Goal: Task Accomplishment & Management: Use online tool/utility

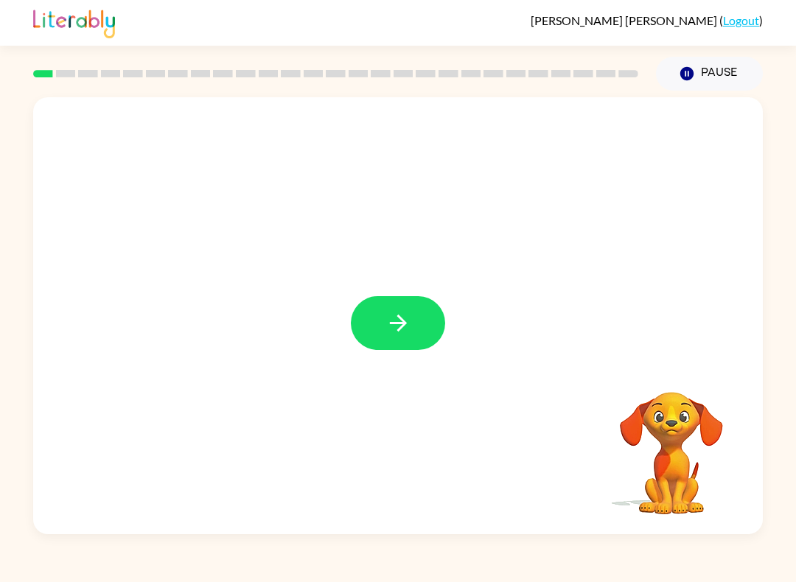
click at [419, 328] on button "button" at bounding box center [398, 323] width 94 height 54
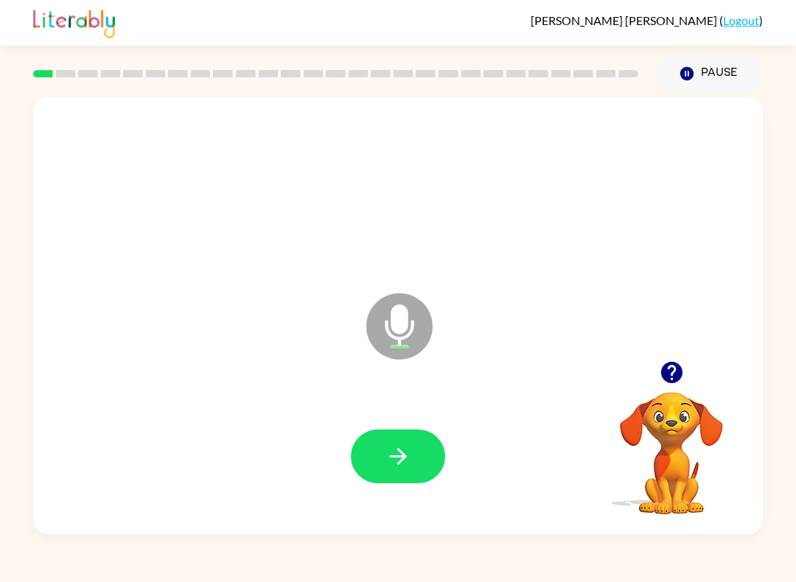
click at [414, 453] on button "button" at bounding box center [398, 457] width 94 height 54
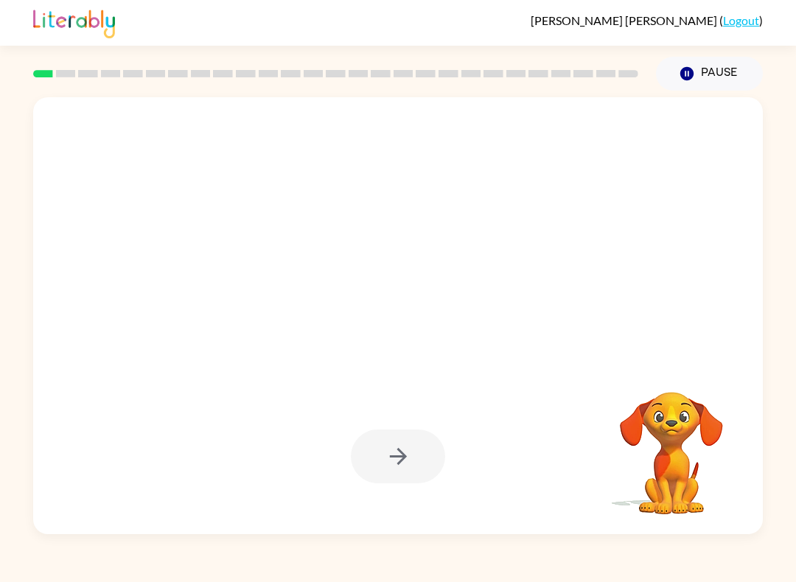
click at [402, 470] on div at bounding box center [398, 457] width 94 height 54
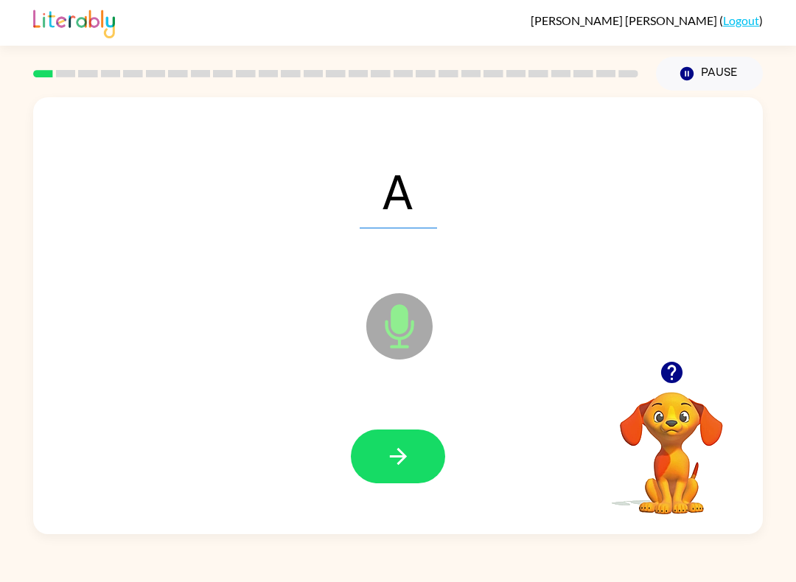
click at [399, 461] on icon "button" at bounding box center [399, 457] width 26 height 26
click at [405, 450] on icon "button" at bounding box center [399, 457] width 26 height 26
click at [386, 463] on icon "button" at bounding box center [399, 457] width 26 height 26
click at [397, 447] on icon "button" at bounding box center [399, 457] width 26 height 26
click at [396, 457] on icon "button" at bounding box center [397, 456] width 17 height 17
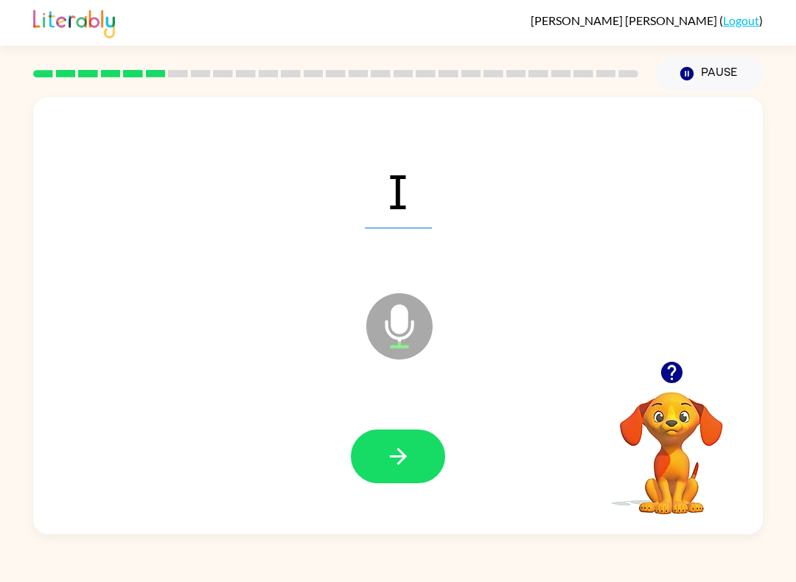
click at [392, 459] on icon "button" at bounding box center [399, 457] width 26 height 26
click at [394, 458] on icon "button" at bounding box center [397, 456] width 17 height 17
click at [386, 457] on icon "button" at bounding box center [399, 457] width 26 height 26
click at [403, 445] on icon "button" at bounding box center [399, 457] width 26 height 26
click at [400, 454] on icon "button" at bounding box center [399, 457] width 26 height 26
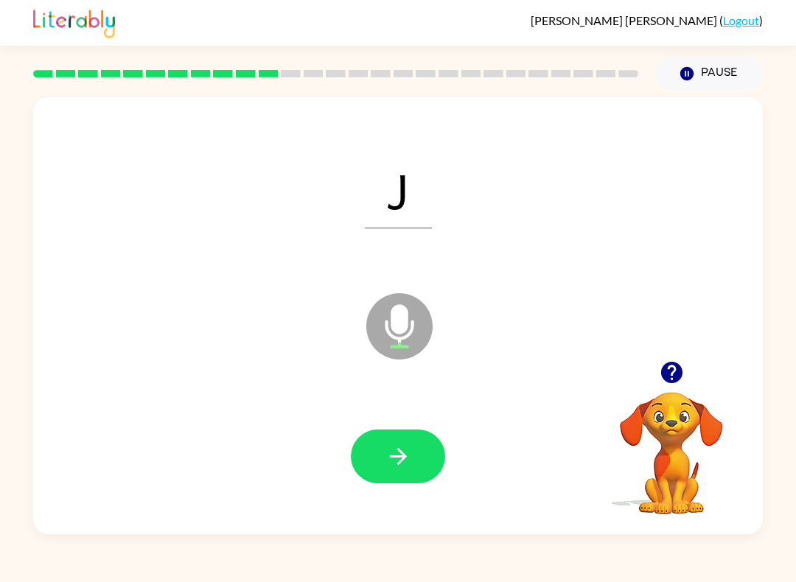
click at [394, 445] on icon "button" at bounding box center [399, 457] width 26 height 26
click at [387, 453] on icon "button" at bounding box center [399, 457] width 26 height 26
click at [387, 460] on icon "button" at bounding box center [399, 457] width 26 height 26
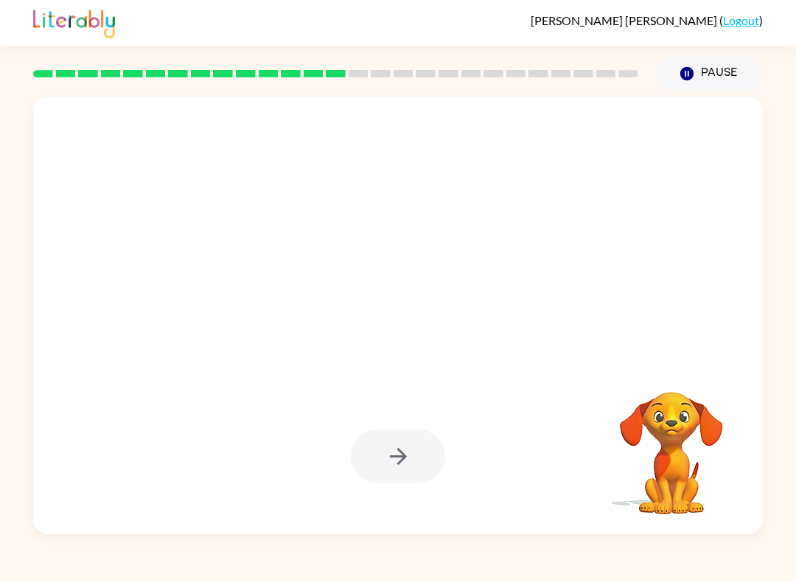
click at [724, 76] on button "Pause Pause" at bounding box center [709, 74] width 107 height 34
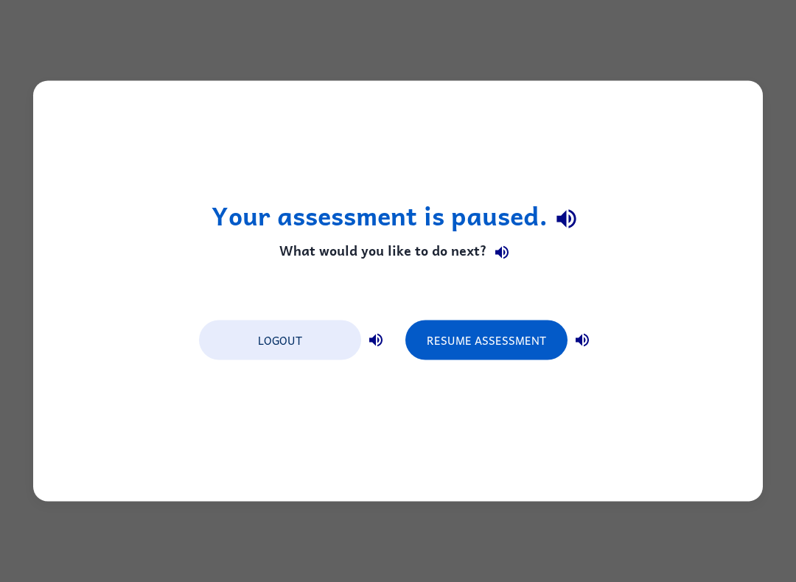
click at [216, 527] on div "Your assessment is paused. What would you like to do next? Logout Resume Assess…" at bounding box center [398, 291] width 796 height 582
click at [481, 331] on button "Resume Assessment" at bounding box center [486, 341] width 162 height 40
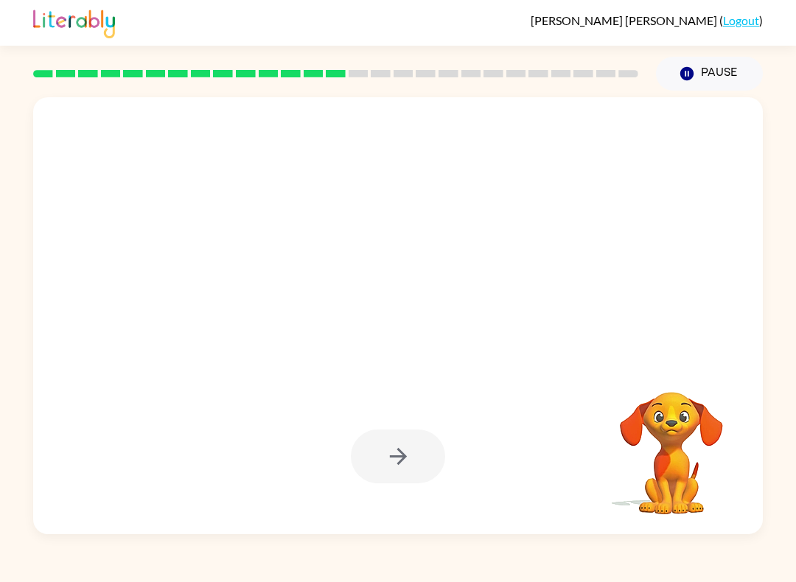
click at [482, 329] on div at bounding box center [398, 315] width 730 height 437
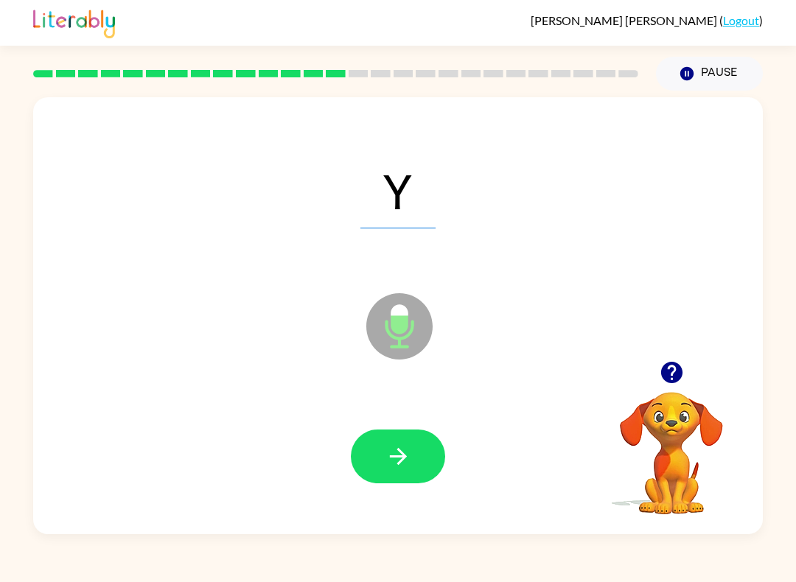
click at [402, 439] on button "button" at bounding box center [398, 457] width 94 height 54
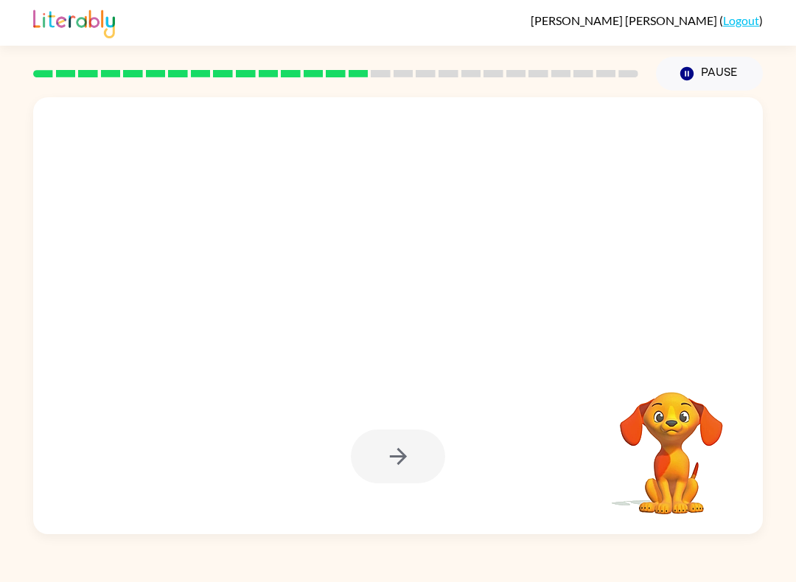
click at [169, 543] on div "Maria-Regina Fisher-Marroquin ( Logout ) Pause Pause Your browser must support …" at bounding box center [398, 291] width 796 height 582
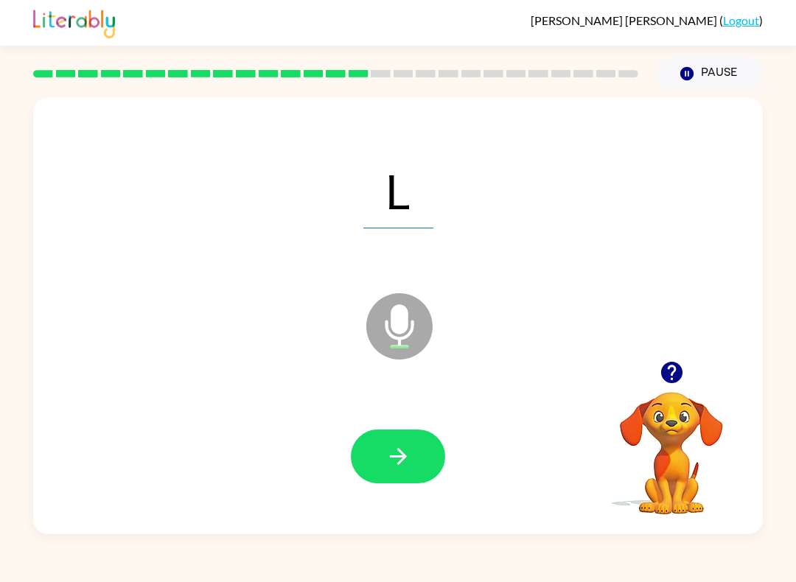
click at [405, 453] on icon "button" at bounding box center [399, 457] width 26 height 26
click at [433, 195] on span "Qu" at bounding box center [398, 190] width 107 height 77
click at [404, 450] on icon "button" at bounding box center [399, 457] width 26 height 26
click at [395, 467] on icon "button" at bounding box center [399, 457] width 26 height 26
click at [383, 470] on button "button" at bounding box center [398, 457] width 94 height 54
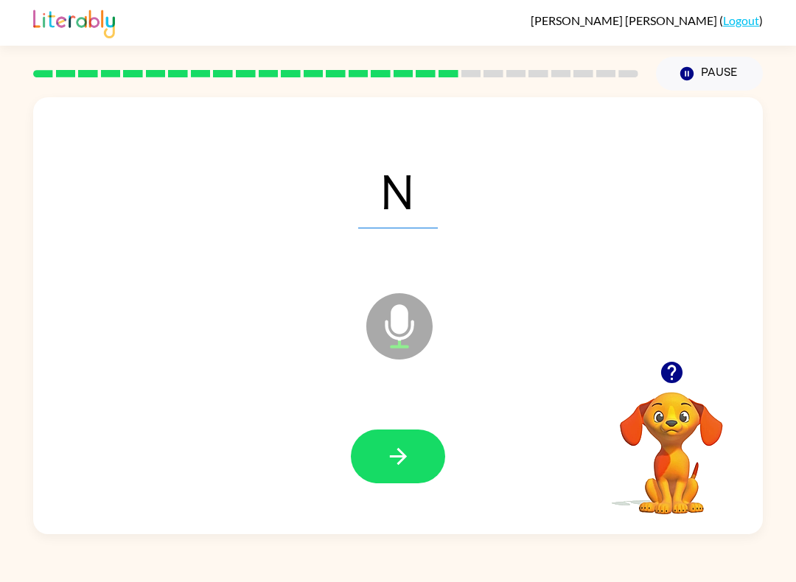
click at [392, 455] on icon "button" at bounding box center [399, 457] width 26 height 26
click at [391, 464] on icon "button" at bounding box center [399, 457] width 26 height 26
click at [396, 454] on icon "button" at bounding box center [399, 457] width 26 height 26
click at [396, 455] on icon "button" at bounding box center [399, 457] width 26 height 26
click at [394, 459] on icon "button" at bounding box center [399, 457] width 26 height 26
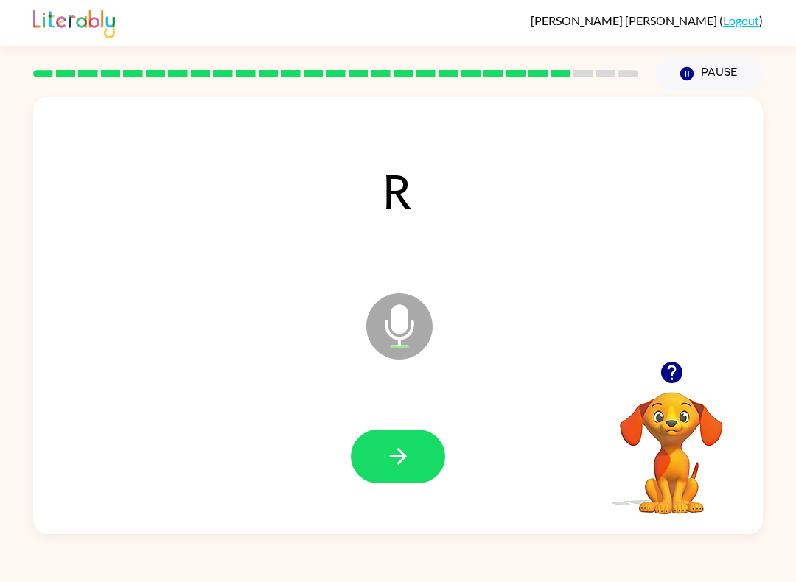
click at [397, 454] on icon "button" at bounding box center [399, 457] width 26 height 26
click at [387, 461] on icon "button" at bounding box center [399, 457] width 26 height 26
click at [395, 462] on icon "button" at bounding box center [399, 457] width 26 height 26
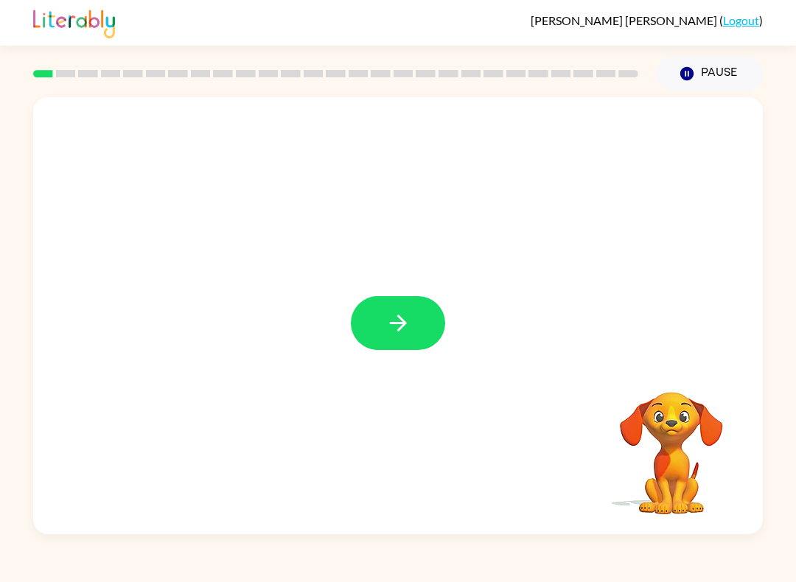
click at [393, 338] on button "button" at bounding box center [398, 323] width 94 height 54
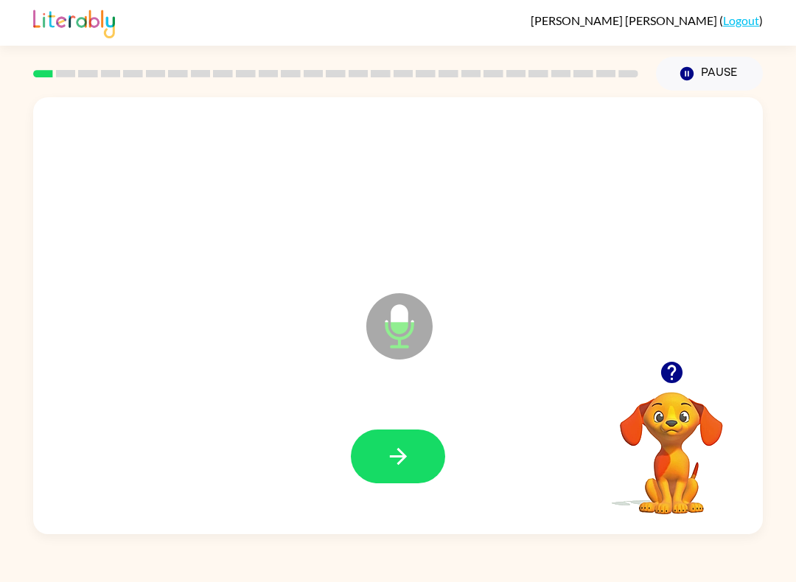
click at [408, 473] on button "button" at bounding box center [398, 457] width 94 height 54
click at [395, 453] on icon "button" at bounding box center [399, 457] width 26 height 26
click at [394, 459] on icon "button" at bounding box center [399, 457] width 26 height 26
click at [394, 463] on icon "button" at bounding box center [399, 457] width 26 height 26
click at [391, 462] on icon "button" at bounding box center [399, 457] width 26 height 26
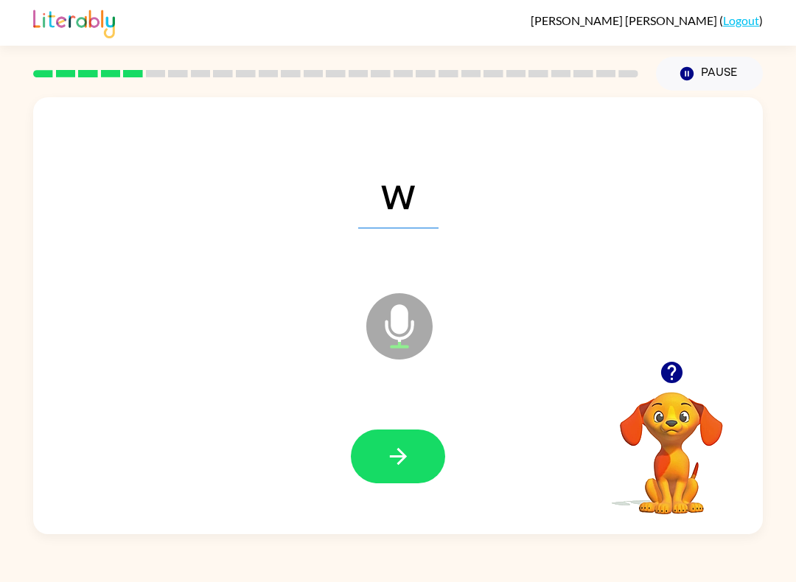
click at [394, 461] on icon "button" at bounding box center [399, 457] width 26 height 26
click at [390, 456] on icon "button" at bounding box center [399, 457] width 26 height 26
click at [394, 457] on icon "button" at bounding box center [397, 456] width 17 height 17
click at [397, 459] on icon "button" at bounding box center [399, 457] width 26 height 26
click at [400, 459] on icon "button" at bounding box center [399, 457] width 26 height 26
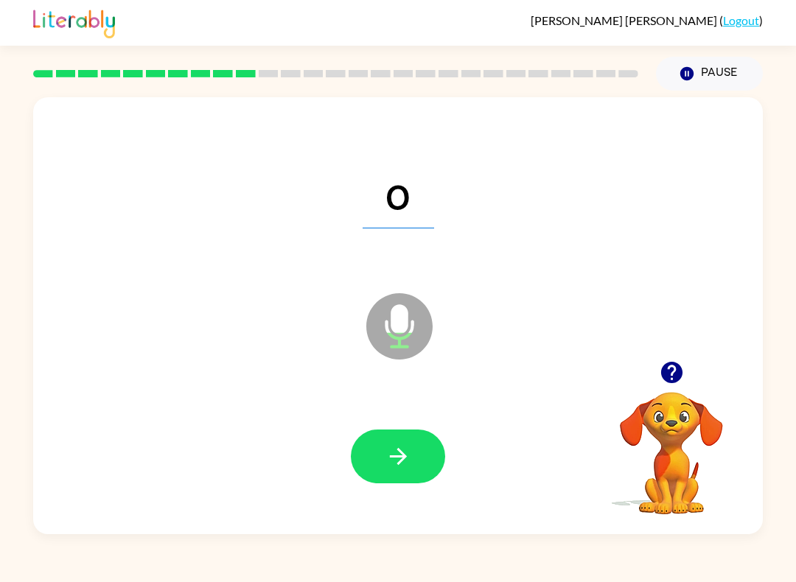
click at [397, 459] on icon "button" at bounding box center [399, 457] width 26 height 26
click at [395, 461] on icon "button" at bounding box center [399, 457] width 26 height 26
click at [400, 453] on icon "button" at bounding box center [397, 456] width 17 height 17
click at [394, 459] on icon "button" at bounding box center [399, 457] width 26 height 26
click at [391, 458] on icon "button" at bounding box center [397, 456] width 17 height 17
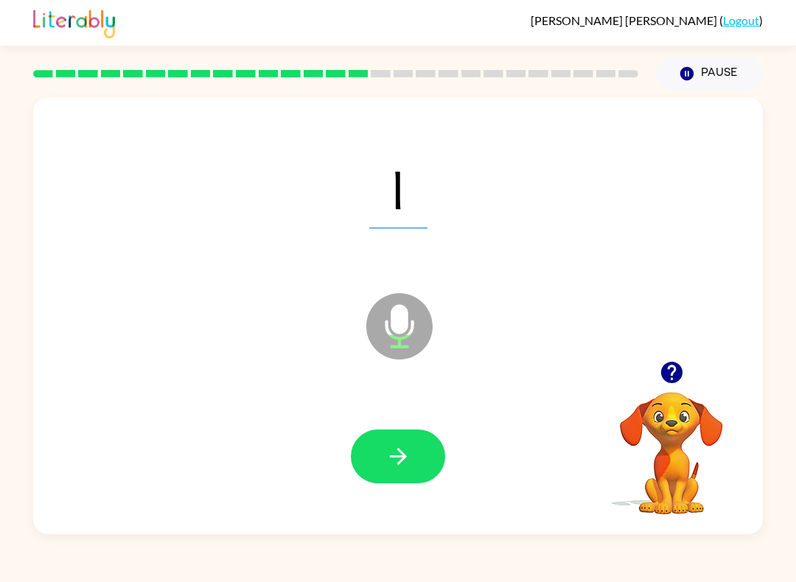
click at [388, 453] on icon "button" at bounding box center [399, 457] width 26 height 26
click at [398, 451] on icon "button" at bounding box center [397, 456] width 17 height 17
click at [397, 439] on button "button" at bounding box center [398, 457] width 94 height 54
click at [401, 440] on button "button" at bounding box center [398, 457] width 94 height 54
click at [393, 450] on icon "button" at bounding box center [399, 457] width 26 height 26
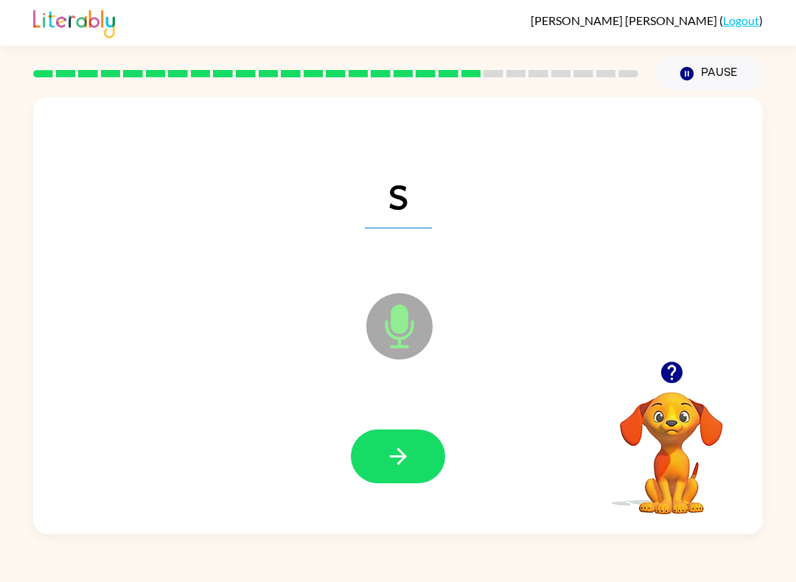
click at [400, 444] on button "button" at bounding box center [398, 457] width 94 height 54
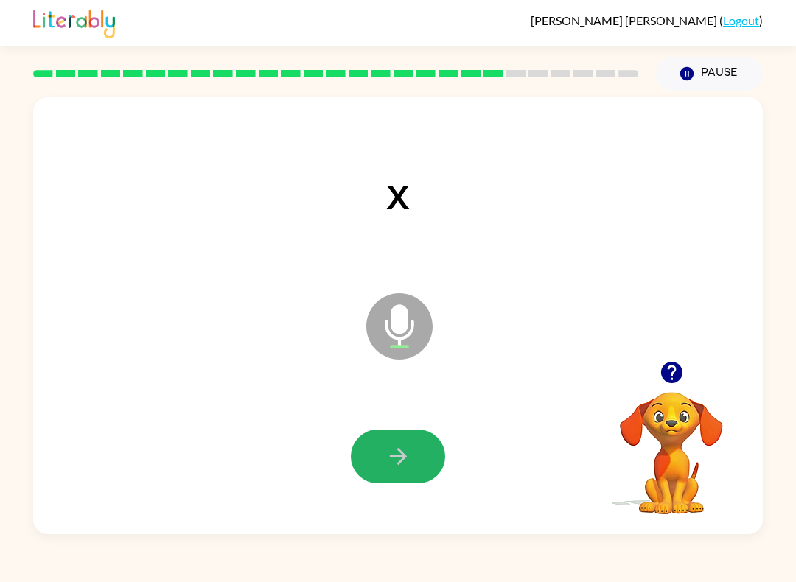
click at [399, 464] on icon "button" at bounding box center [397, 456] width 17 height 17
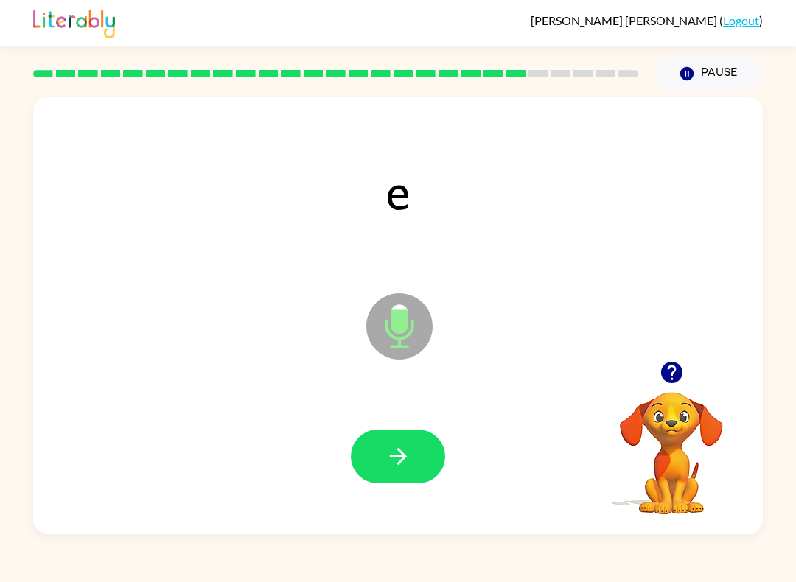
click at [397, 438] on button "button" at bounding box center [398, 457] width 94 height 54
click at [390, 456] on icon "button" at bounding box center [399, 457] width 26 height 26
click at [394, 450] on icon "button" at bounding box center [399, 457] width 26 height 26
click at [393, 449] on icon "button" at bounding box center [399, 457] width 26 height 26
click at [397, 445] on icon "button" at bounding box center [399, 457] width 26 height 26
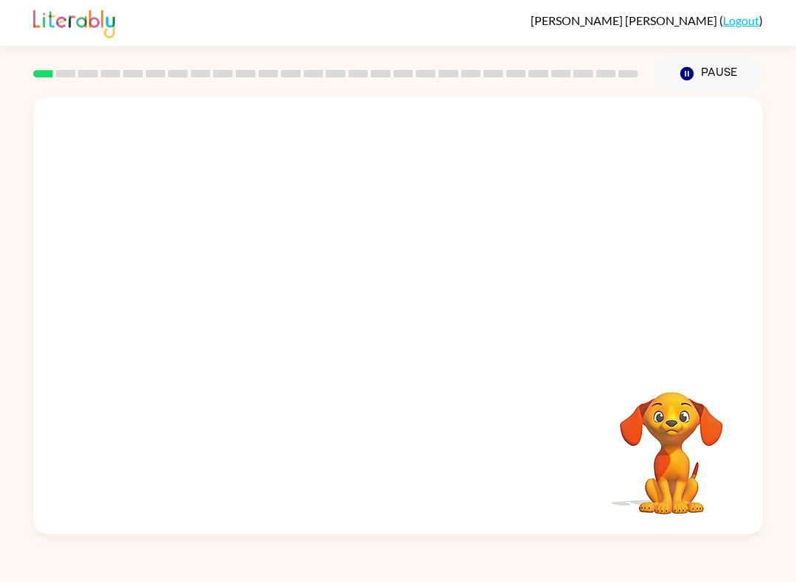
click at [349, 470] on div "Your browser must support playing .mp4 files to use Literably. Please try using…" at bounding box center [398, 315] width 730 height 437
click at [400, 318] on icon "button" at bounding box center [397, 323] width 17 height 17
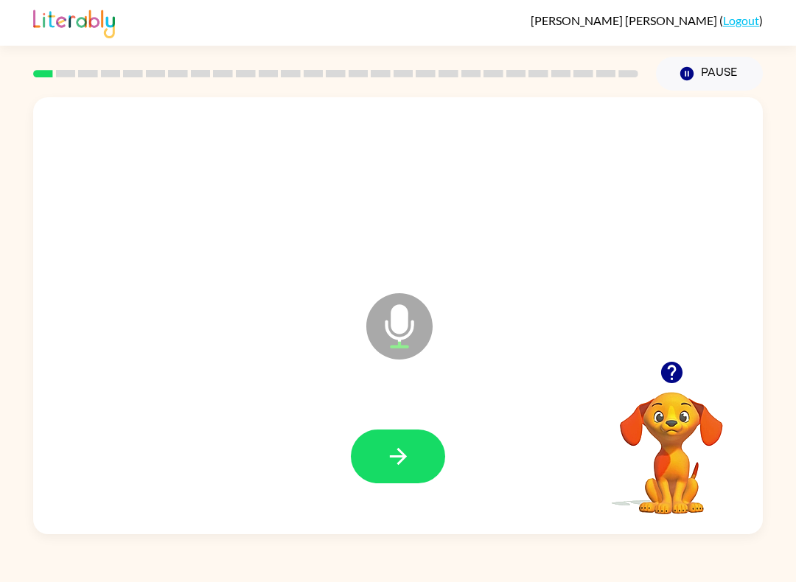
click at [404, 443] on button "button" at bounding box center [398, 457] width 94 height 54
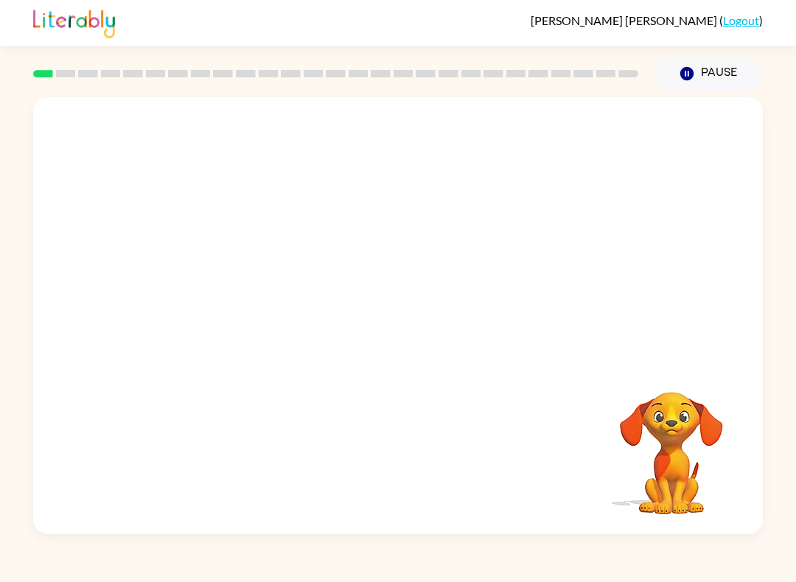
click at [260, 529] on div "Your browser must support playing .mp4 files to use Literably. Please try using…" at bounding box center [398, 315] width 730 height 437
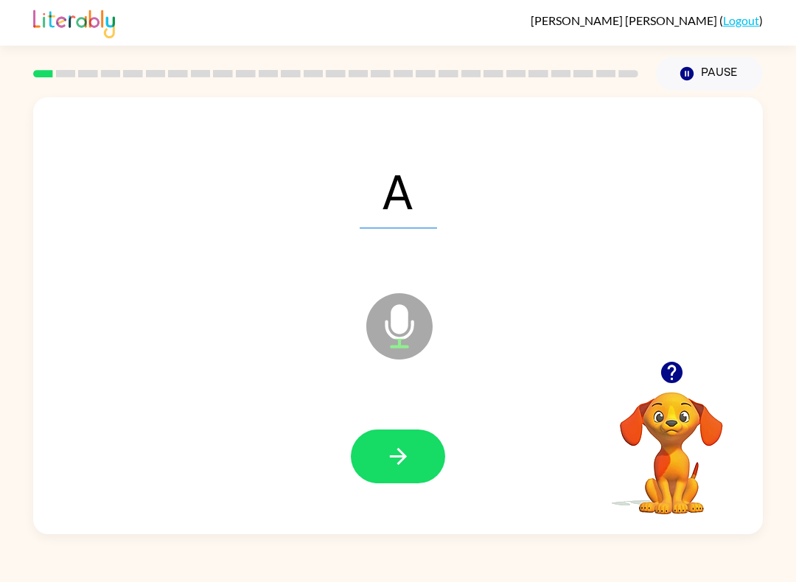
click at [400, 446] on icon "button" at bounding box center [399, 457] width 26 height 26
click at [392, 459] on icon "button" at bounding box center [399, 457] width 26 height 26
click at [394, 441] on button "button" at bounding box center [398, 457] width 94 height 54
click at [400, 453] on icon "button" at bounding box center [397, 456] width 17 height 17
click at [401, 454] on icon "button" at bounding box center [397, 456] width 17 height 17
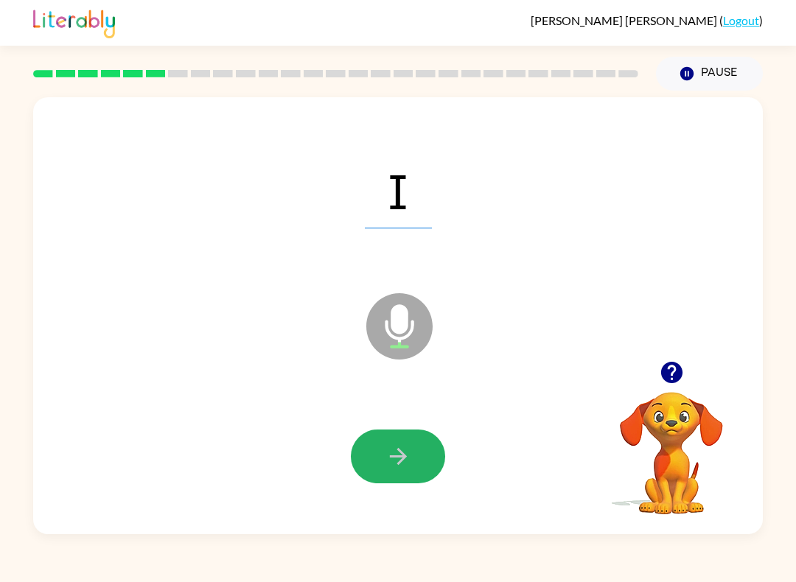
click at [399, 462] on icon "button" at bounding box center [399, 457] width 26 height 26
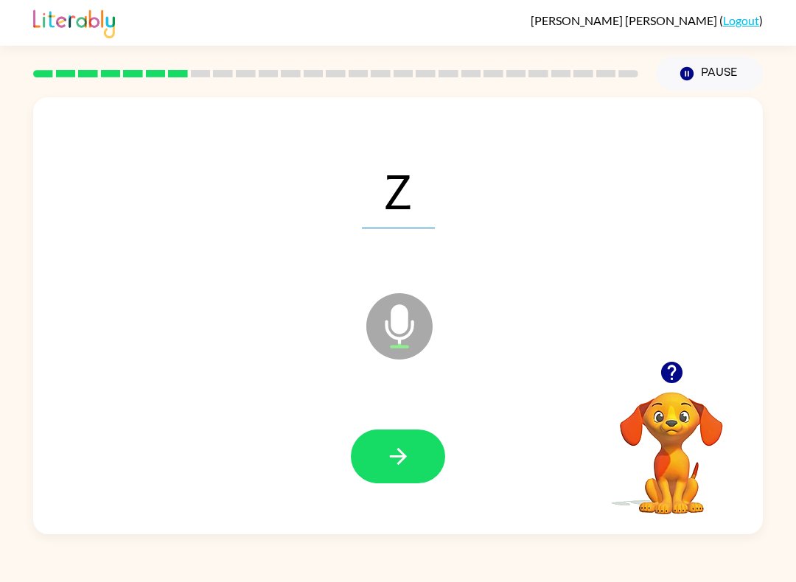
click at [392, 453] on icon "button" at bounding box center [399, 457] width 26 height 26
click at [405, 461] on icon "button" at bounding box center [399, 457] width 26 height 26
click at [402, 457] on icon "button" at bounding box center [397, 456] width 17 height 17
click at [404, 459] on icon "button" at bounding box center [397, 456] width 17 height 17
click at [390, 461] on icon "button" at bounding box center [399, 457] width 26 height 26
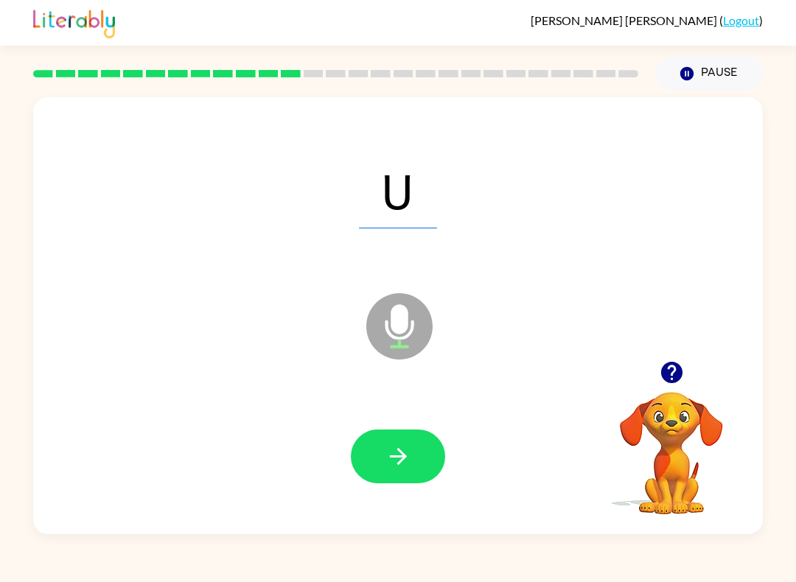
click at [386, 467] on icon "button" at bounding box center [399, 457] width 26 height 26
click at [394, 450] on icon "button" at bounding box center [399, 457] width 26 height 26
click at [392, 462] on icon "button" at bounding box center [399, 457] width 26 height 26
click at [392, 455] on icon "button" at bounding box center [399, 457] width 26 height 26
click at [394, 459] on icon "button" at bounding box center [399, 457] width 26 height 26
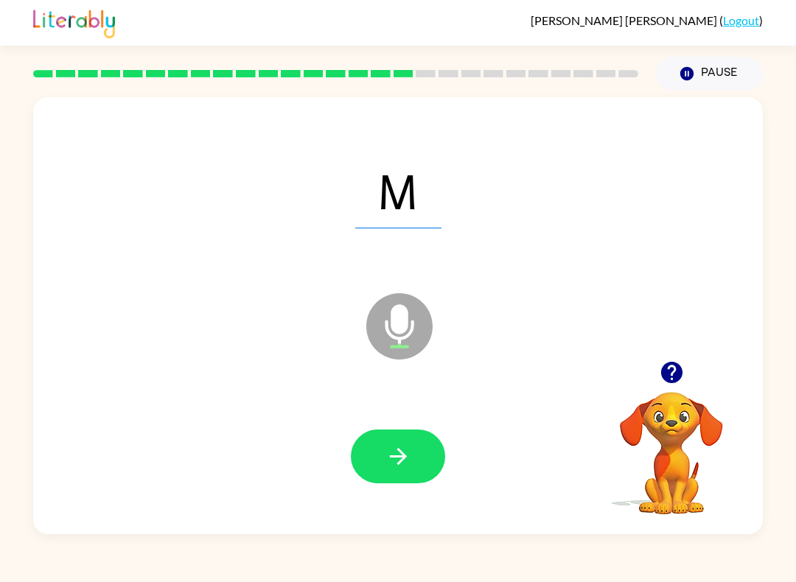
click at [394, 455] on icon "button" at bounding box center [399, 457] width 26 height 26
click at [397, 461] on icon "button" at bounding box center [399, 457] width 26 height 26
click at [397, 453] on icon "button" at bounding box center [399, 457] width 26 height 26
click at [396, 453] on icon "button" at bounding box center [399, 457] width 26 height 26
click at [397, 454] on icon "button" at bounding box center [399, 457] width 26 height 26
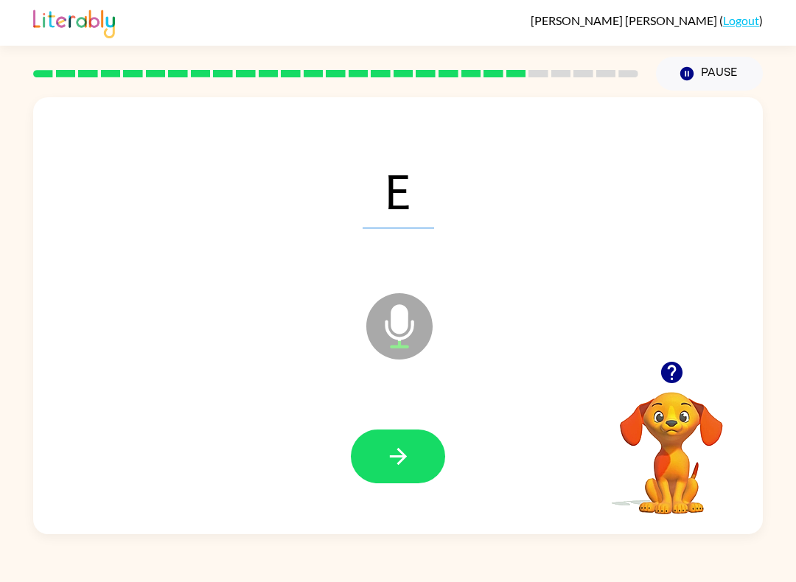
click at [395, 451] on icon "button" at bounding box center [399, 457] width 26 height 26
click at [394, 455] on icon "button" at bounding box center [399, 457] width 26 height 26
click at [401, 452] on icon "button" at bounding box center [397, 456] width 17 height 17
click at [394, 461] on icon "button" at bounding box center [399, 457] width 26 height 26
click at [400, 456] on icon "button" at bounding box center [399, 457] width 26 height 26
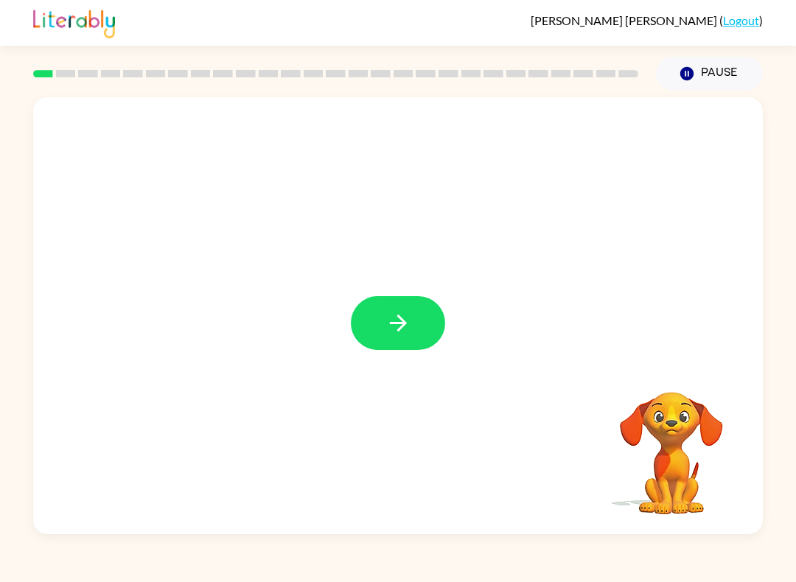
click at [404, 319] on icon "button" at bounding box center [399, 323] width 26 height 26
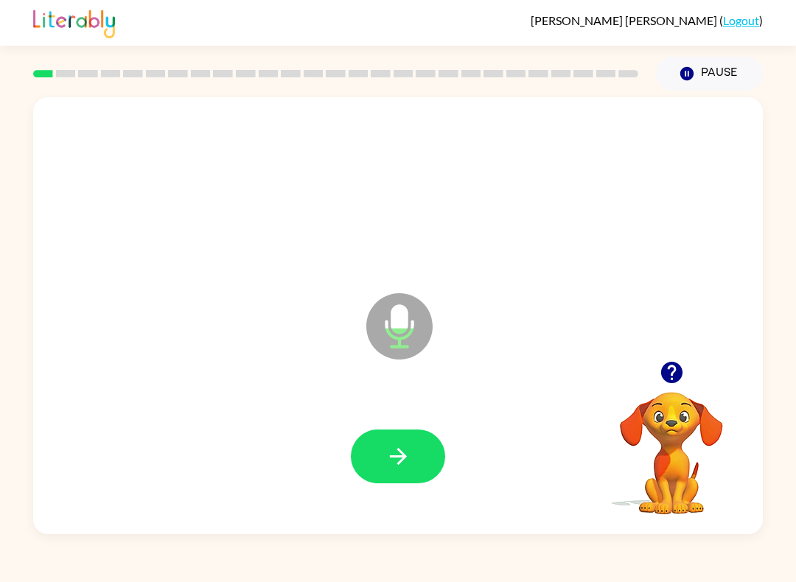
click at [379, 458] on button "button" at bounding box center [398, 457] width 94 height 54
click at [394, 463] on icon "button" at bounding box center [399, 457] width 26 height 26
click at [397, 451] on icon "button" at bounding box center [399, 457] width 26 height 26
click at [397, 456] on icon "button" at bounding box center [399, 457] width 26 height 26
click at [397, 459] on icon "button" at bounding box center [399, 457] width 26 height 26
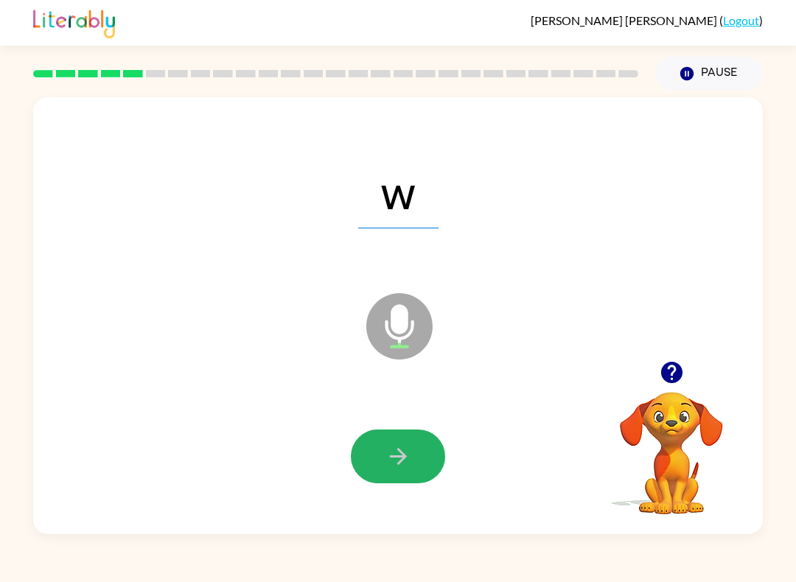
click at [399, 455] on icon "button" at bounding box center [399, 457] width 26 height 26
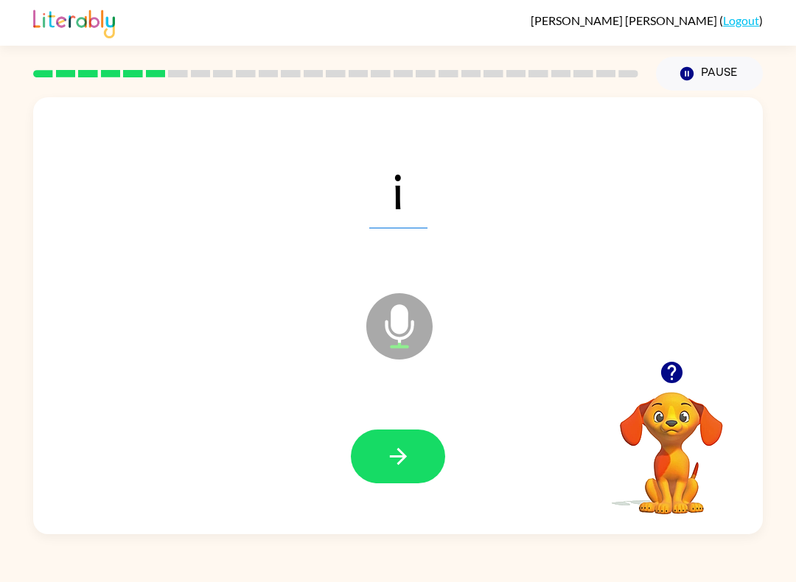
click at [395, 455] on icon "button" at bounding box center [399, 457] width 26 height 26
click at [400, 462] on icon "button" at bounding box center [397, 456] width 17 height 17
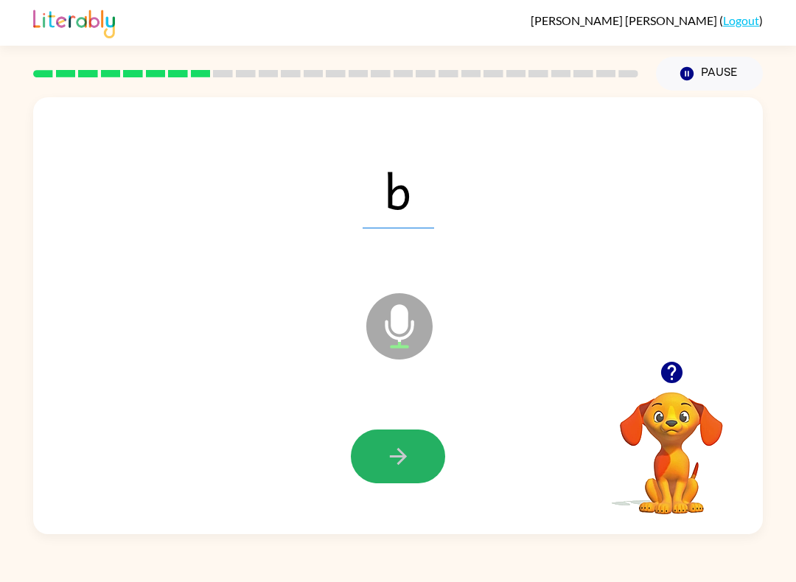
click at [402, 451] on icon "button" at bounding box center [399, 457] width 26 height 26
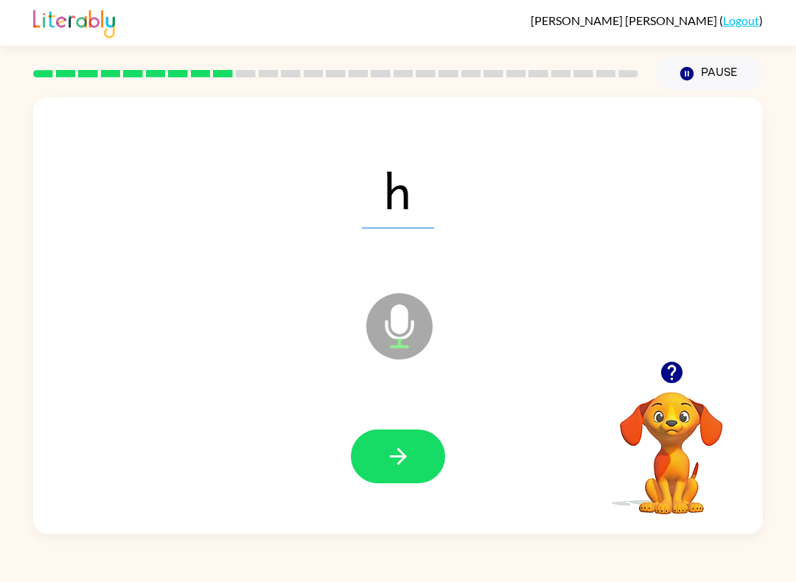
click at [399, 461] on icon "button" at bounding box center [399, 457] width 26 height 26
click at [400, 461] on icon "button" at bounding box center [399, 457] width 26 height 26
click at [399, 459] on icon "button" at bounding box center [399, 457] width 26 height 26
click at [405, 452] on icon "button" at bounding box center [399, 457] width 26 height 26
click at [403, 453] on icon "button" at bounding box center [399, 457] width 26 height 26
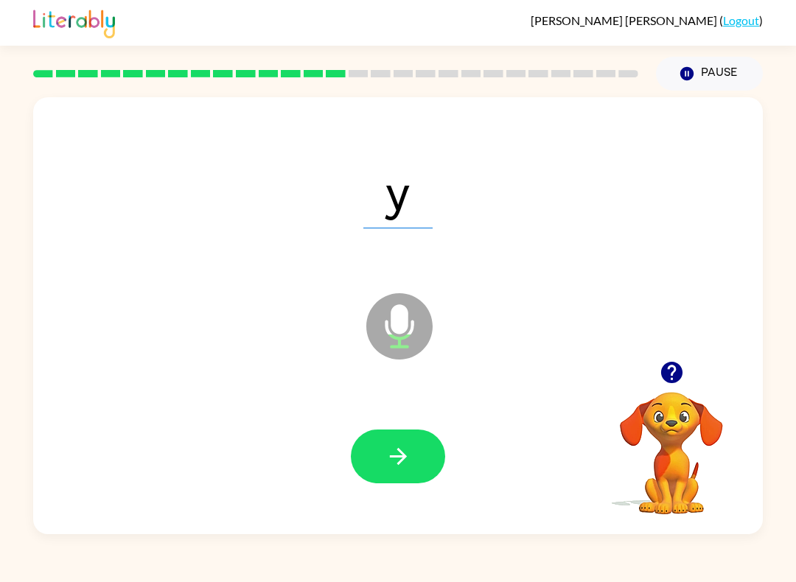
click at [397, 451] on icon "button" at bounding box center [399, 457] width 26 height 26
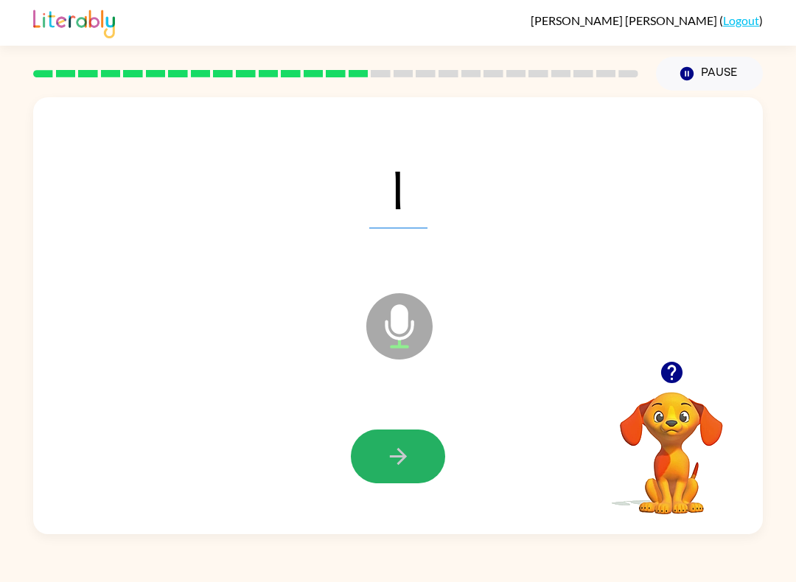
click at [371, 459] on button "button" at bounding box center [398, 457] width 94 height 54
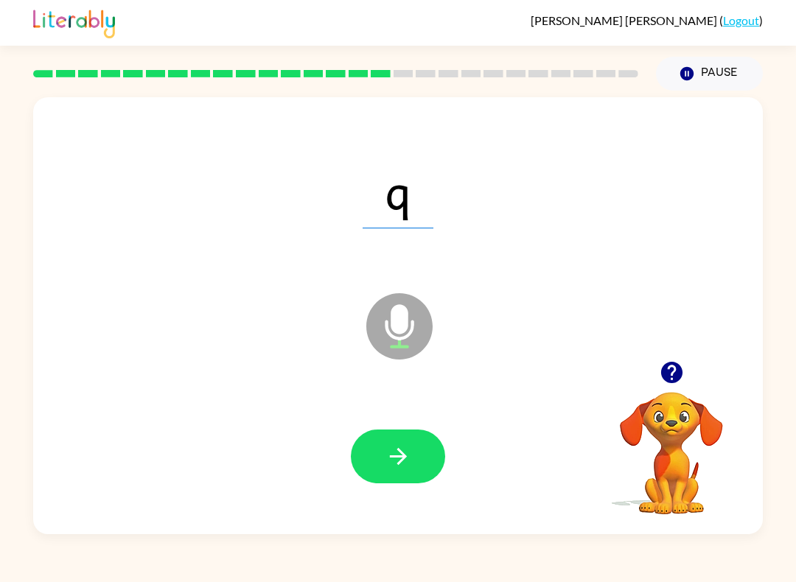
click at [388, 442] on button "button" at bounding box center [398, 457] width 94 height 54
click at [384, 459] on button "button" at bounding box center [398, 457] width 94 height 54
click at [390, 453] on icon "button" at bounding box center [399, 457] width 26 height 26
click at [388, 455] on icon "button" at bounding box center [399, 457] width 26 height 26
click at [394, 455] on icon "button" at bounding box center [399, 457] width 26 height 26
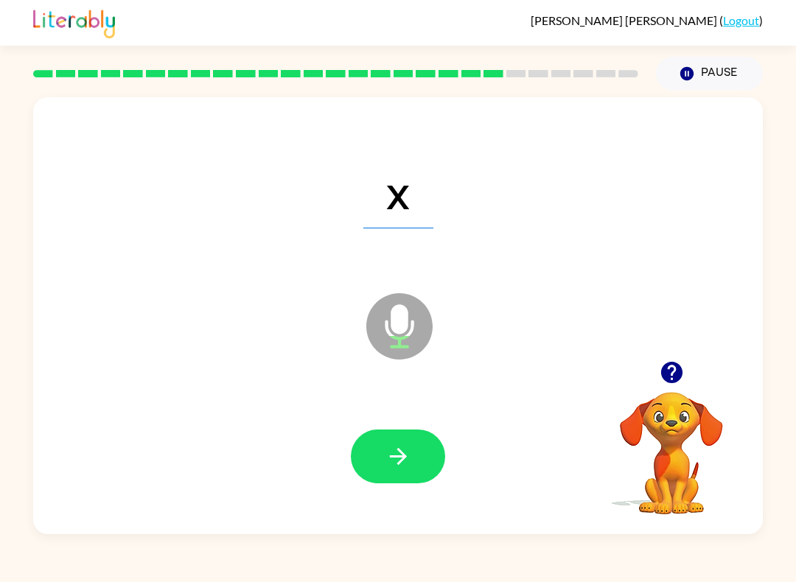
click at [387, 458] on icon "button" at bounding box center [399, 457] width 26 height 26
click at [388, 455] on icon "button" at bounding box center [399, 457] width 26 height 26
click at [386, 457] on icon "button" at bounding box center [399, 457] width 26 height 26
click at [386, 454] on icon "button" at bounding box center [399, 457] width 26 height 26
click at [388, 458] on icon "button" at bounding box center [399, 457] width 26 height 26
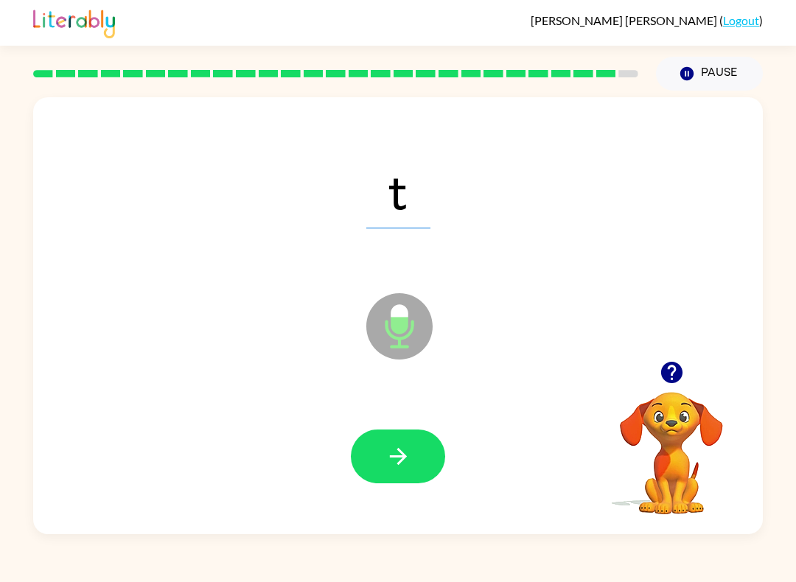
click at [386, 455] on icon "button" at bounding box center [399, 457] width 26 height 26
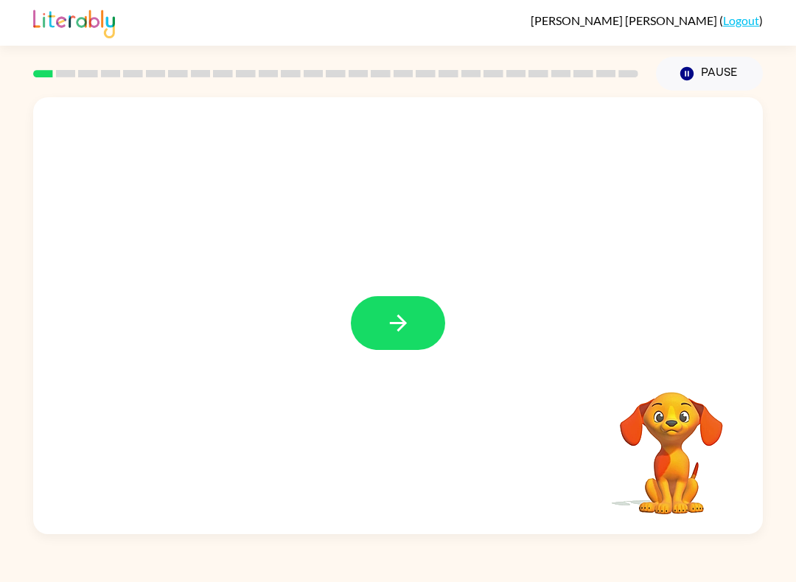
click at [414, 324] on button "button" at bounding box center [398, 323] width 94 height 54
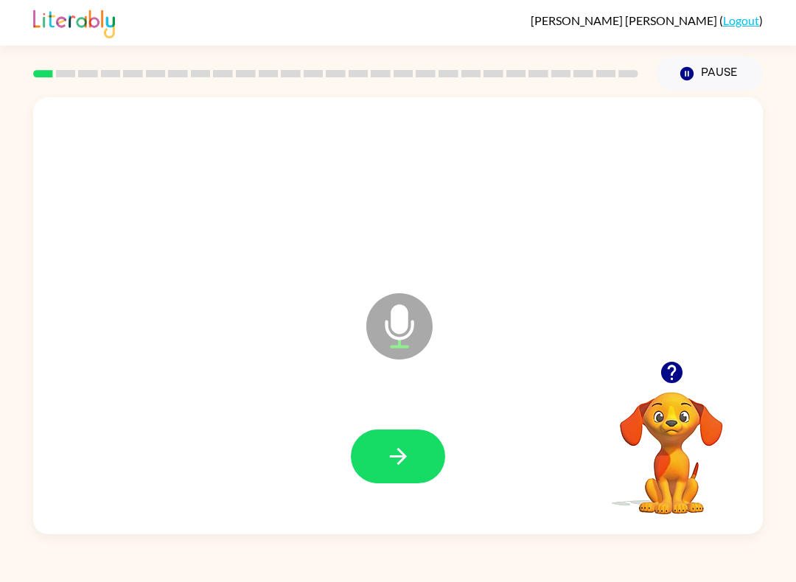
click at [422, 448] on button "button" at bounding box center [398, 457] width 94 height 54
click at [400, 453] on icon "button" at bounding box center [397, 456] width 17 height 17
click at [391, 448] on icon "button" at bounding box center [399, 457] width 26 height 26
click at [390, 458] on icon "button" at bounding box center [397, 456] width 17 height 17
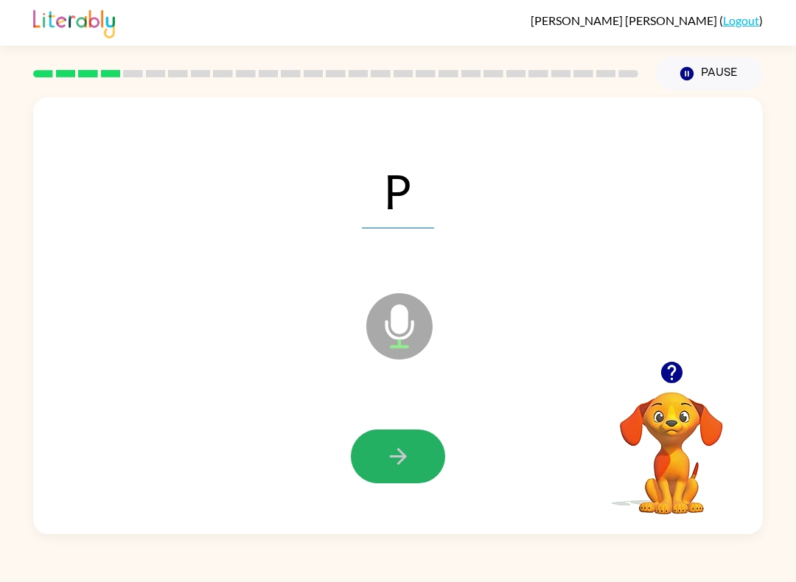
click at [390, 450] on icon "button" at bounding box center [399, 457] width 26 height 26
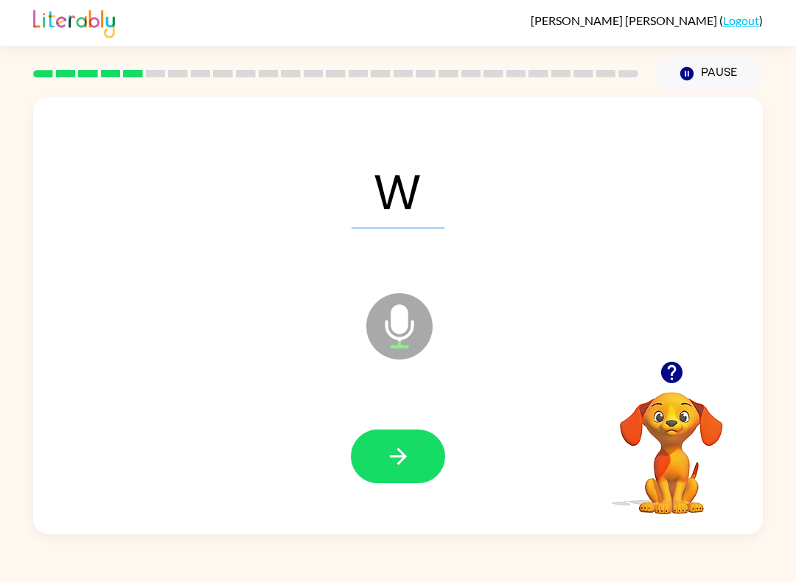
click at [390, 449] on icon "button" at bounding box center [399, 457] width 26 height 26
click at [392, 459] on icon "button" at bounding box center [399, 457] width 26 height 26
click at [379, 459] on button "button" at bounding box center [398, 457] width 94 height 54
click at [405, 448] on icon "button" at bounding box center [399, 457] width 26 height 26
click at [405, 456] on icon "button" at bounding box center [397, 456] width 17 height 17
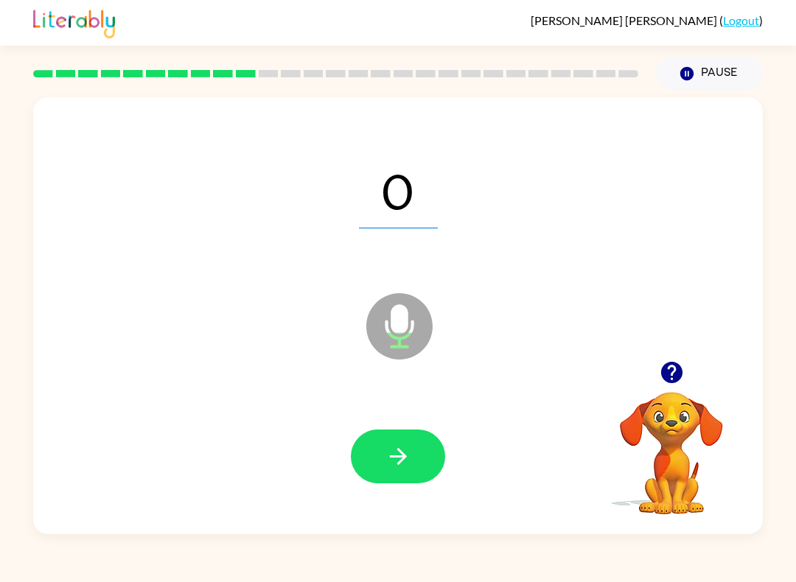
click at [400, 459] on icon "button" at bounding box center [399, 457] width 26 height 26
click at [406, 456] on icon "button" at bounding box center [399, 457] width 26 height 26
click at [404, 456] on icon "button" at bounding box center [397, 456] width 17 height 17
click at [396, 459] on icon "button" at bounding box center [399, 457] width 26 height 26
click at [404, 459] on icon "button" at bounding box center [397, 456] width 17 height 17
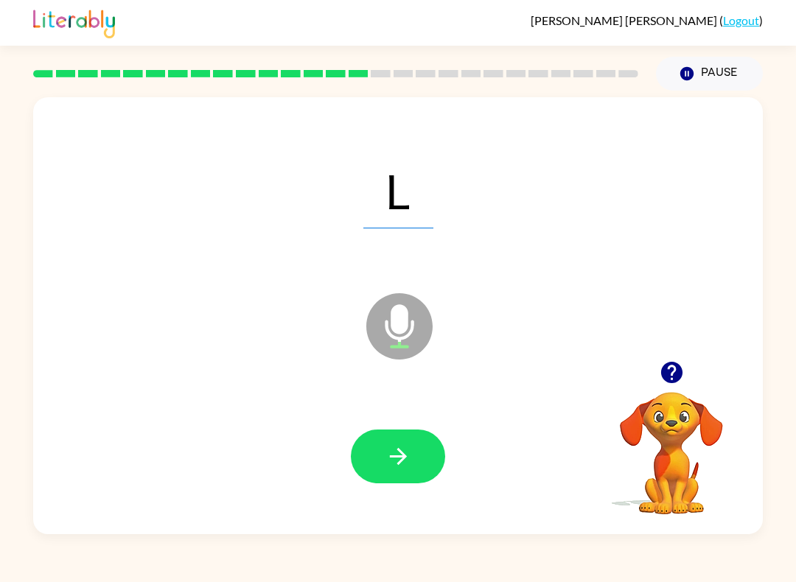
click at [397, 437] on button "button" at bounding box center [398, 457] width 94 height 54
click at [442, 189] on span "Qu" at bounding box center [398, 190] width 107 height 77
click at [386, 457] on icon "button" at bounding box center [399, 457] width 26 height 26
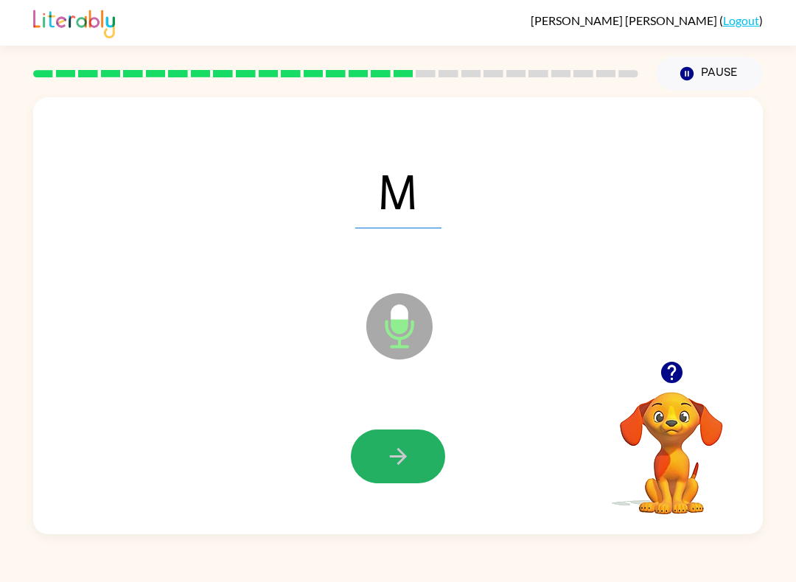
click at [380, 462] on button "button" at bounding box center [398, 457] width 94 height 54
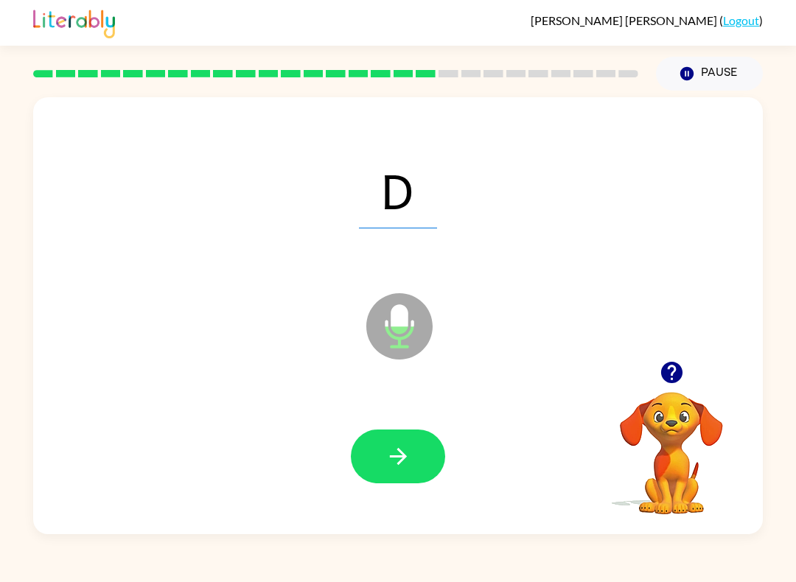
click at [392, 457] on icon "button" at bounding box center [397, 456] width 17 height 17
click at [404, 454] on icon "button" at bounding box center [399, 457] width 26 height 26
click at [396, 457] on icon "button" at bounding box center [397, 456] width 17 height 17
click at [409, 445] on icon "button" at bounding box center [399, 457] width 26 height 26
click at [404, 447] on icon "button" at bounding box center [399, 457] width 26 height 26
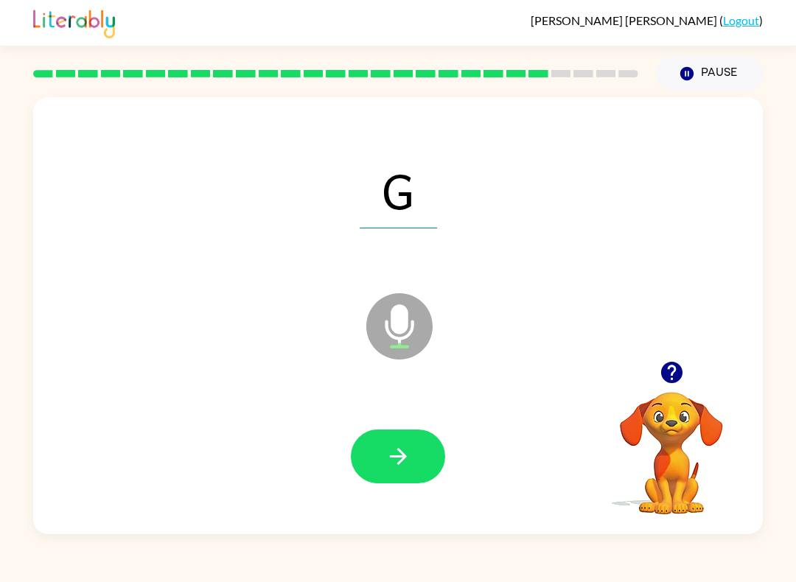
click at [400, 453] on icon "button" at bounding box center [399, 457] width 26 height 26
click at [390, 453] on icon "button" at bounding box center [399, 457] width 26 height 26
click at [400, 453] on icon "button" at bounding box center [399, 457] width 26 height 26
click at [398, 451] on icon "button" at bounding box center [397, 456] width 17 height 17
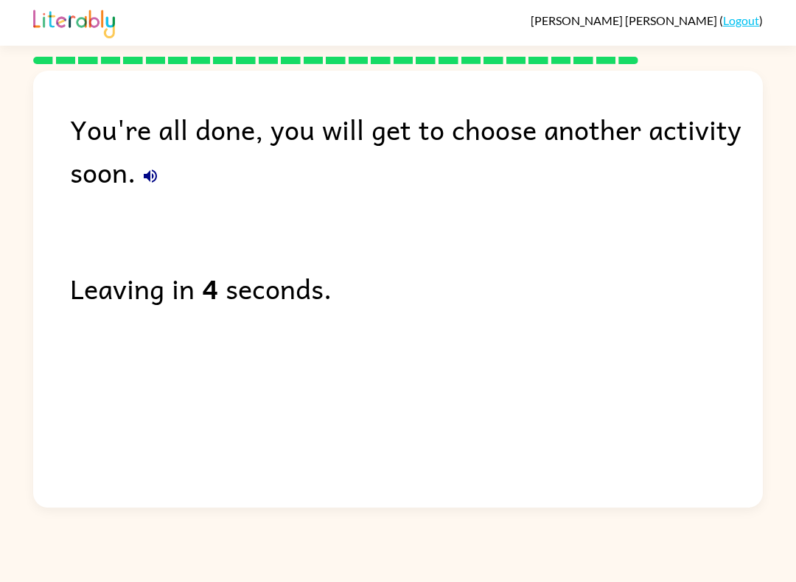
click at [736, 17] on link "Logout" at bounding box center [741, 20] width 36 height 14
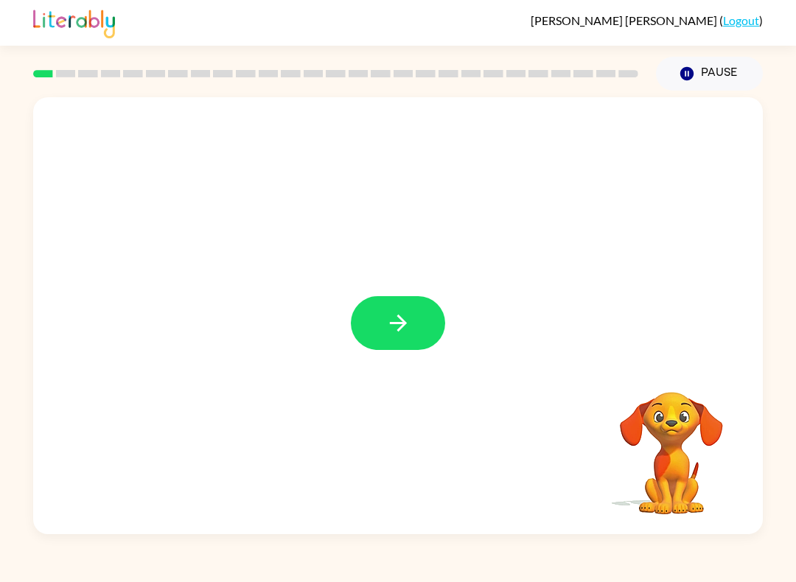
click at [360, 356] on div at bounding box center [398, 315] width 730 height 437
click at [401, 312] on icon "button" at bounding box center [399, 323] width 26 height 26
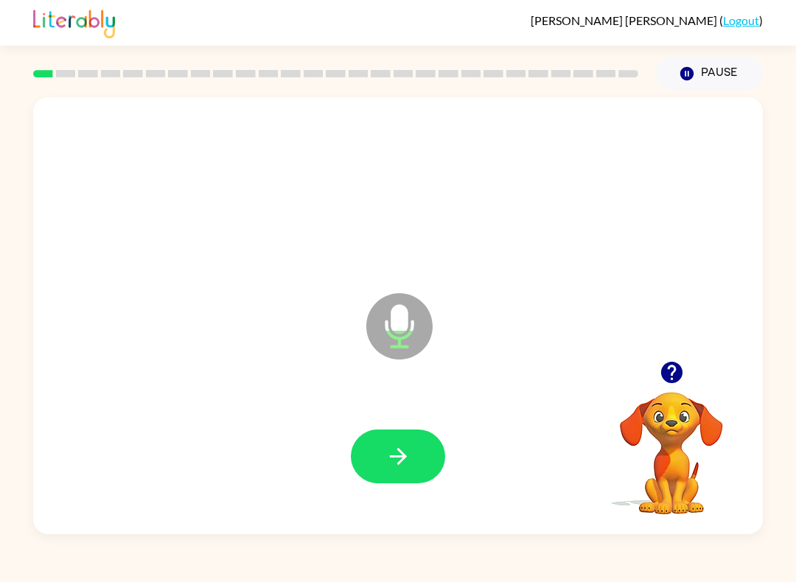
click at [416, 447] on button "button" at bounding box center [398, 457] width 94 height 54
click at [402, 453] on icon "button" at bounding box center [397, 456] width 17 height 17
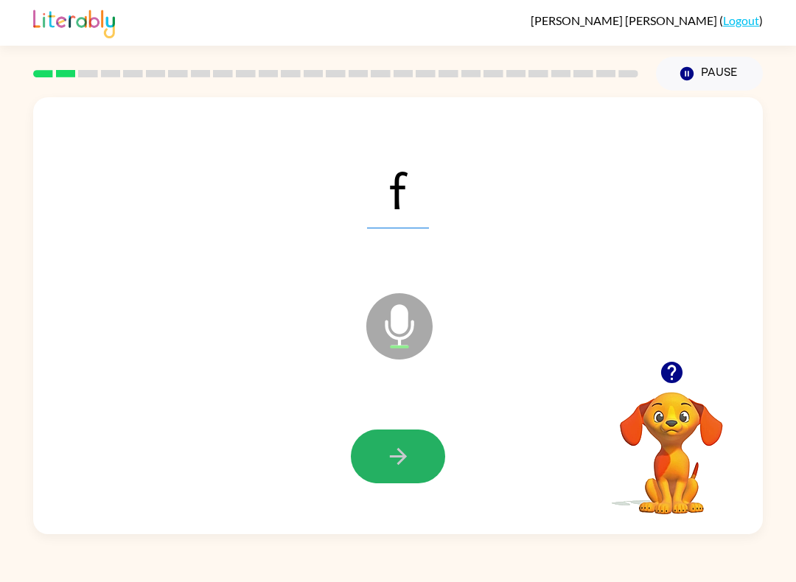
click at [410, 446] on icon "button" at bounding box center [399, 457] width 26 height 26
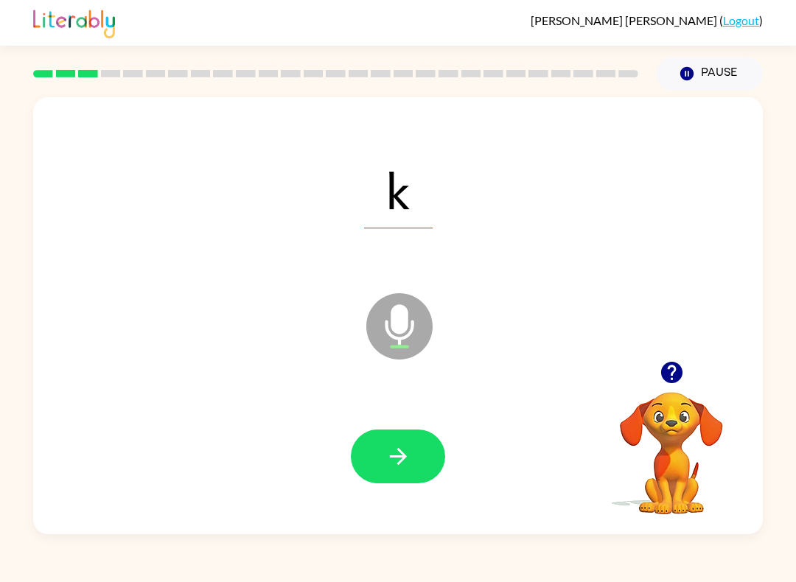
click at [393, 466] on icon "button" at bounding box center [399, 457] width 26 height 26
click at [399, 455] on icon "button" at bounding box center [399, 457] width 26 height 26
click at [402, 441] on button "button" at bounding box center [398, 457] width 94 height 54
click at [394, 463] on icon "button" at bounding box center [399, 457] width 26 height 26
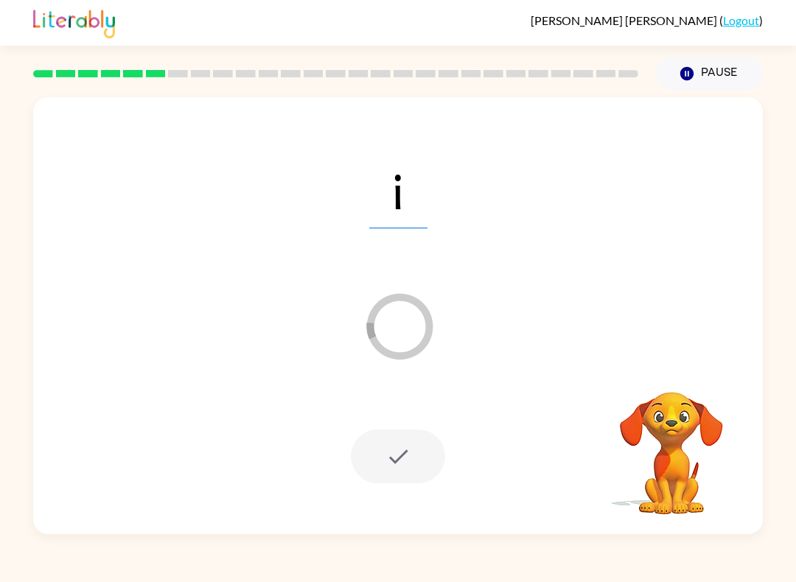
click at [708, 70] on button "Pause Pause" at bounding box center [709, 74] width 107 height 34
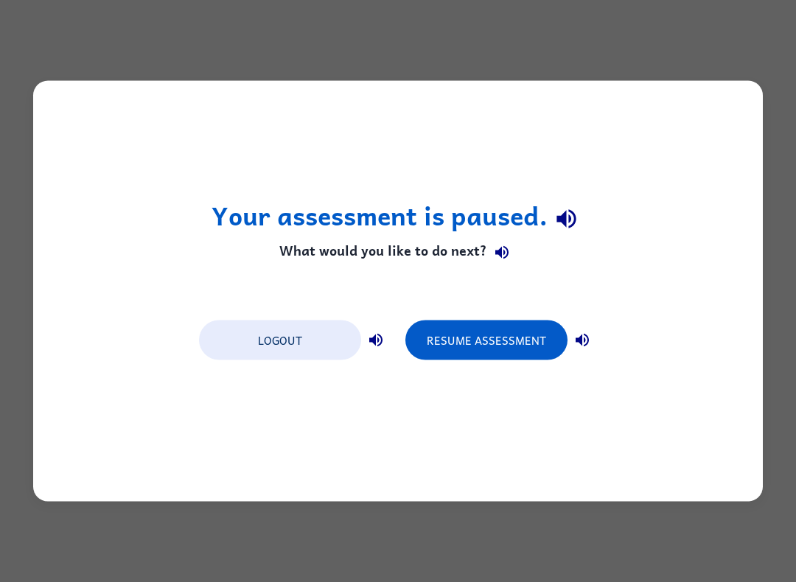
click at [500, 332] on button "Resume Assessment" at bounding box center [486, 341] width 162 height 40
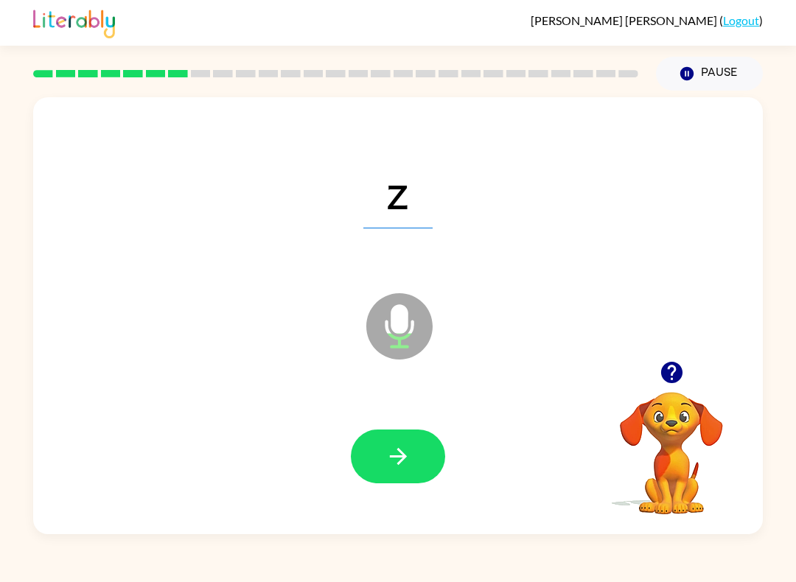
click at [440, 456] on button "button" at bounding box center [398, 457] width 94 height 54
click at [435, 468] on button "button" at bounding box center [398, 457] width 94 height 54
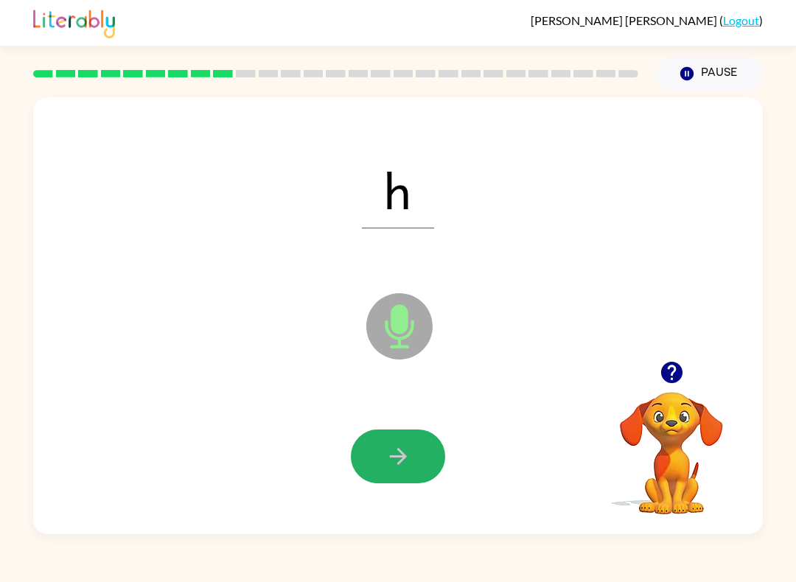
click at [440, 463] on button "button" at bounding box center [398, 457] width 94 height 54
click at [438, 459] on button "button" at bounding box center [398, 457] width 94 height 54
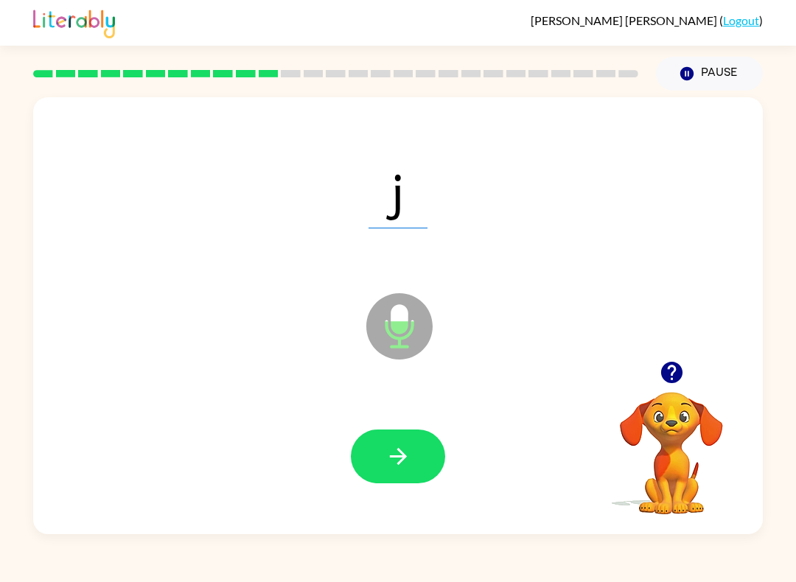
click at [440, 460] on button "button" at bounding box center [398, 457] width 94 height 54
click at [437, 459] on button "button" at bounding box center [398, 457] width 94 height 54
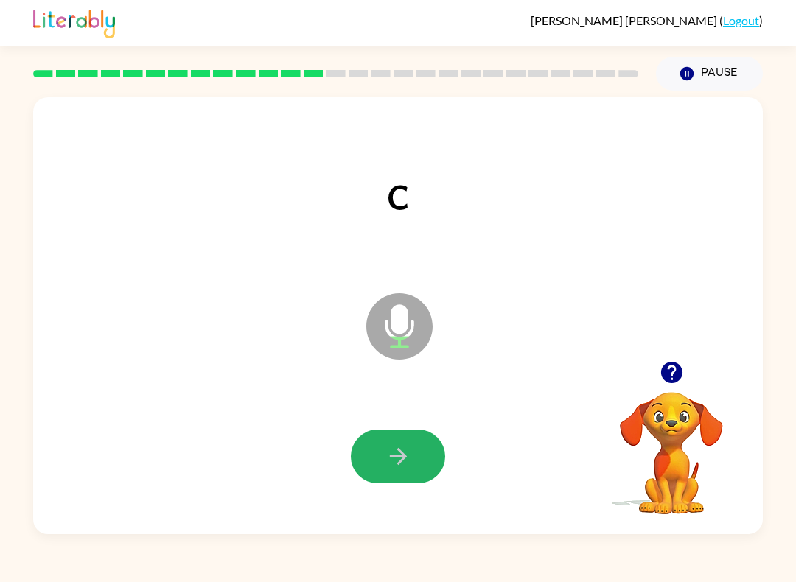
click at [433, 459] on button "button" at bounding box center [398, 457] width 94 height 54
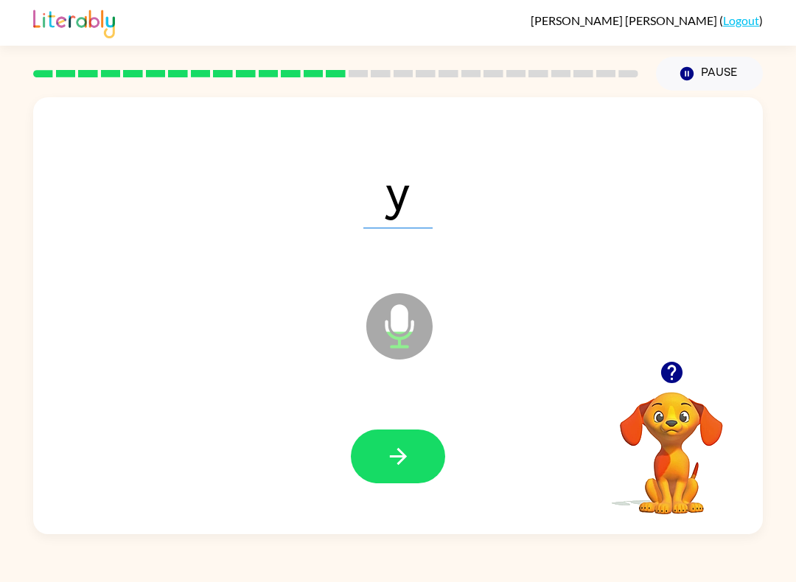
click at [433, 462] on button "button" at bounding box center [398, 457] width 94 height 54
click at [429, 462] on button "button" at bounding box center [398, 457] width 94 height 54
click at [721, 75] on button "Pause Pause" at bounding box center [709, 74] width 107 height 34
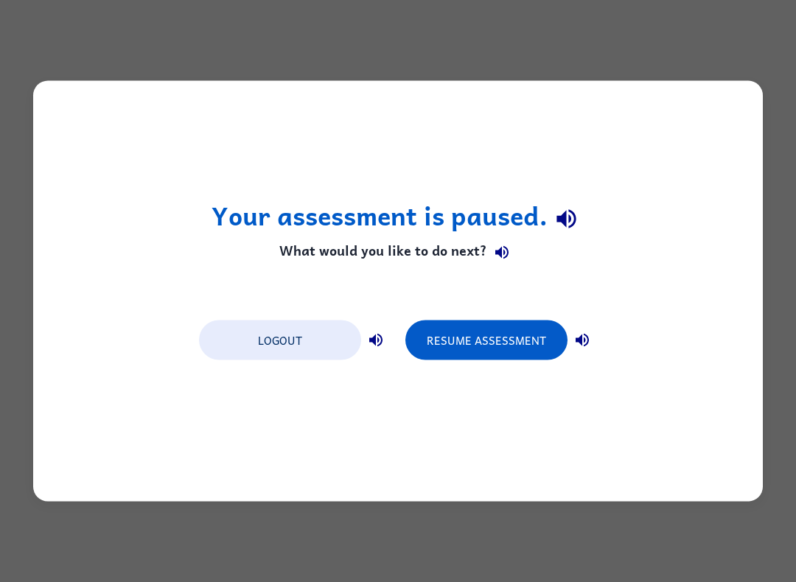
click at [532, 342] on button "Resume Assessment" at bounding box center [486, 341] width 162 height 40
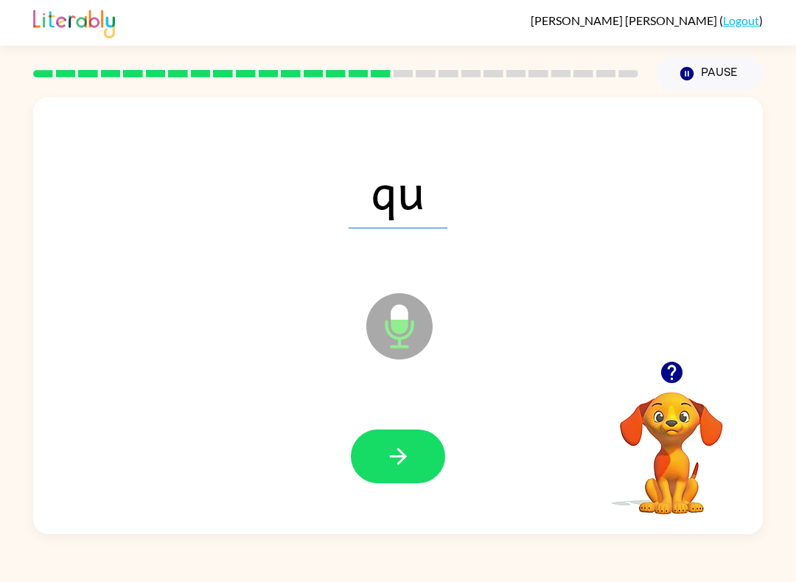
click at [394, 201] on span "qu" at bounding box center [398, 190] width 99 height 77
click at [430, 462] on button "button" at bounding box center [398, 457] width 94 height 54
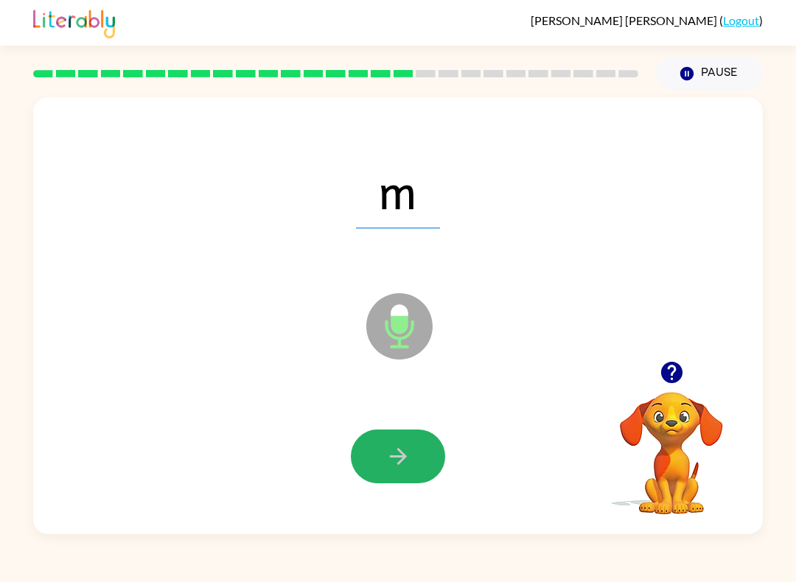
click at [428, 459] on button "button" at bounding box center [398, 457] width 94 height 54
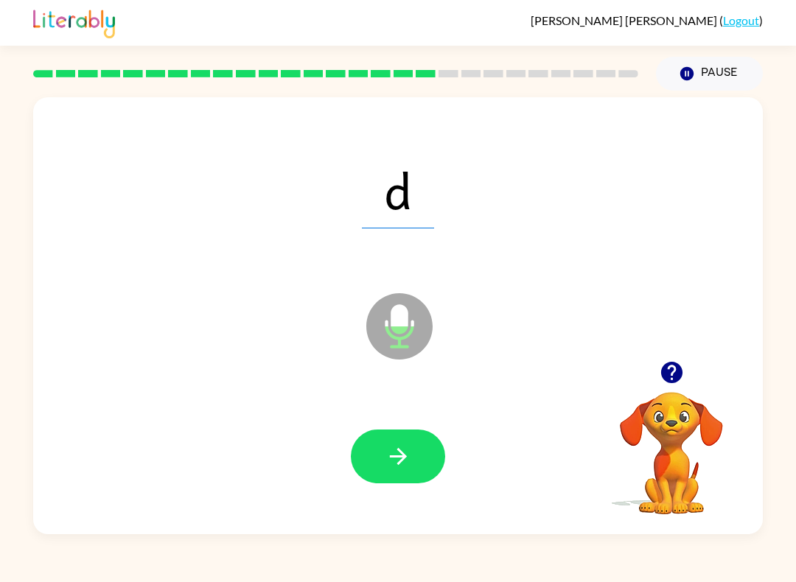
click at [436, 456] on button "button" at bounding box center [398, 457] width 94 height 54
click at [431, 456] on button "button" at bounding box center [398, 457] width 94 height 54
click at [436, 464] on button "button" at bounding box center [398, 457] width 94 height 54
click at [430, 456] on button "button" at bounding box center [398, 457] width 94 height 54
click at [439, 439] on button "button" at bounding box center [398, 457] width 94 height 54
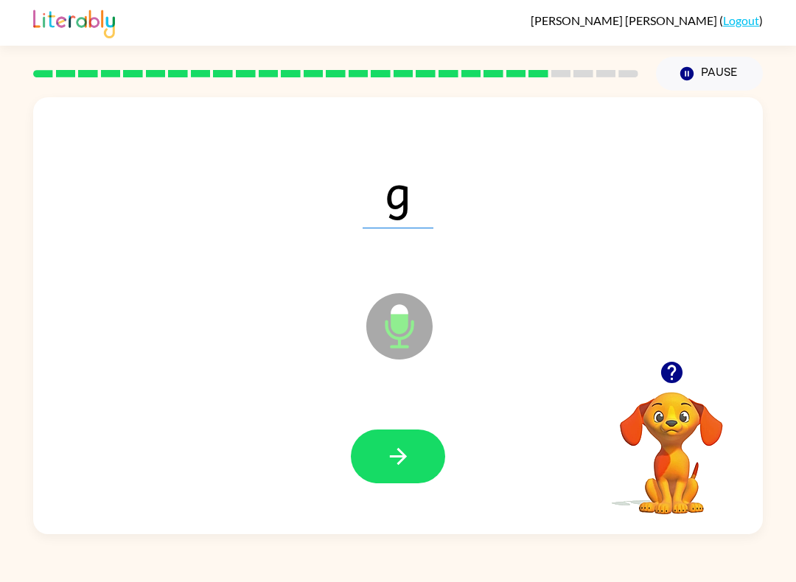
click at [722, 67] on button "Pause Pause" at bounding box center [709, 74] width 107 height 34
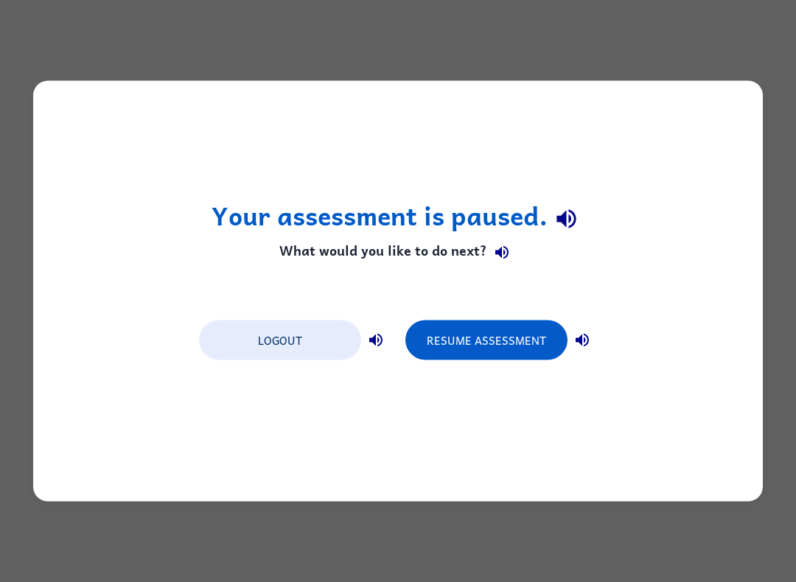
click at [487, 343] on button "Resume Assessment" at bounding box center [486, 341] width 162 height 40
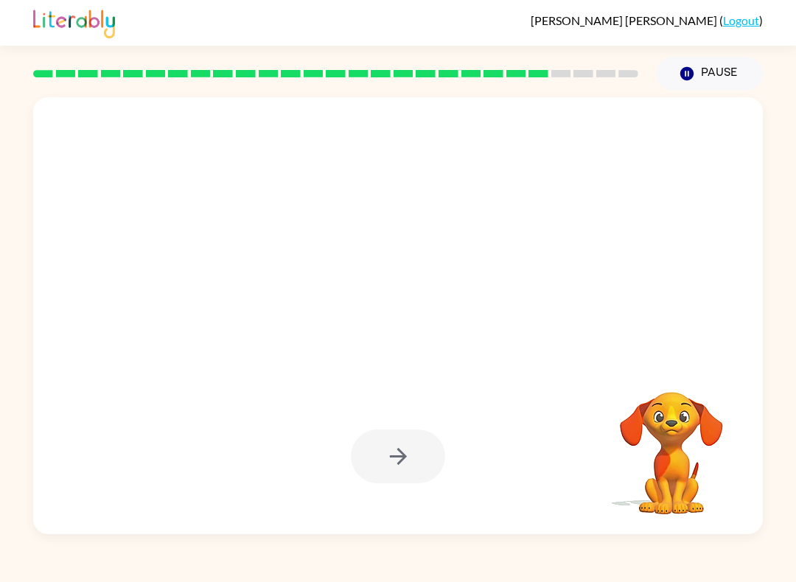
click at [714, 69] on button "Pause Pause" at bounding box center [709, 74] width 107 height 34
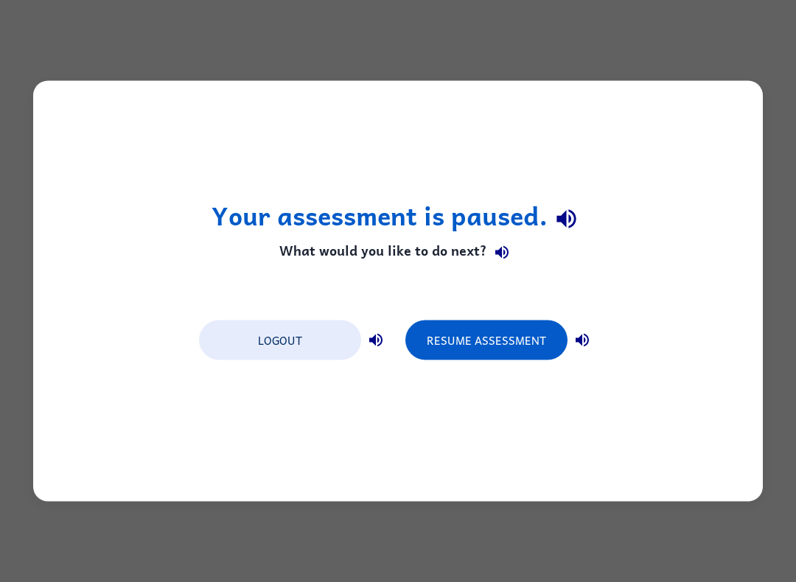
click at [492, 344] on button "Resume Assessment" at bounding box center [486, 341] width 162 height 40
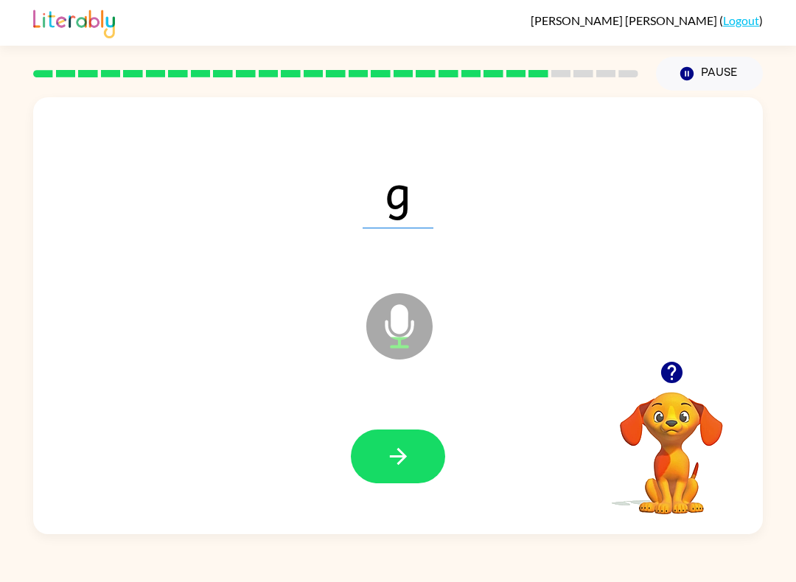
click at [717, 72] on button "Pause Pause" at bounding box center [709, 74] width 107 height 34
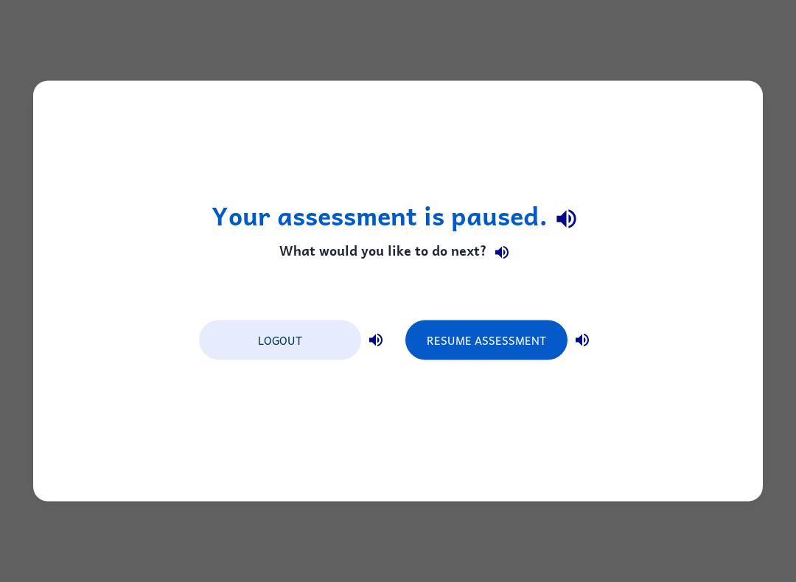
click at [495, 335] on button "Resume Assessment" at bounding box center [486, 341] width 162 height 40
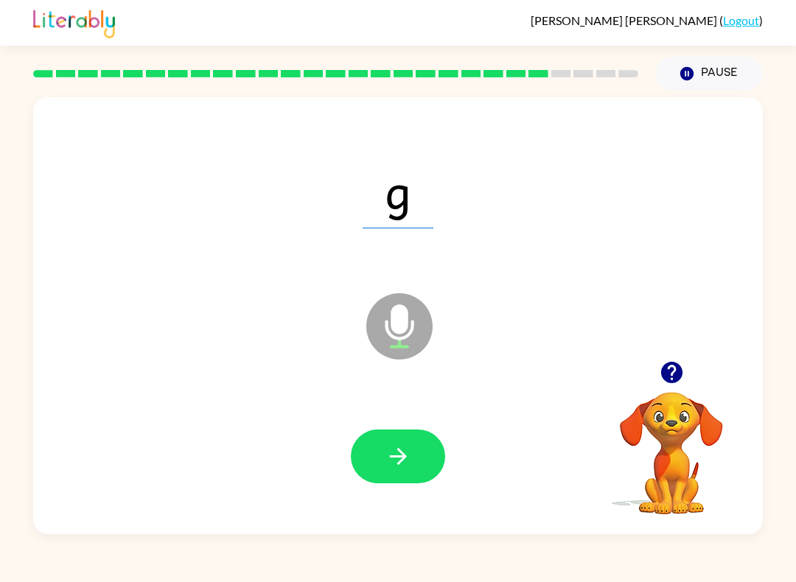
click at [396, 438] on button "button" at bounding box center [398, 457] width 94 height 54
click at [397, 447] on icon "button" at bounding box center [399, 457] width 26 height 26
click at [397, 458] on icon "button" at bounding box center [397, 456] width 17 height 17
click at [405, 448] on icon "button" at bounding box center [399, 457] width 26 height 26
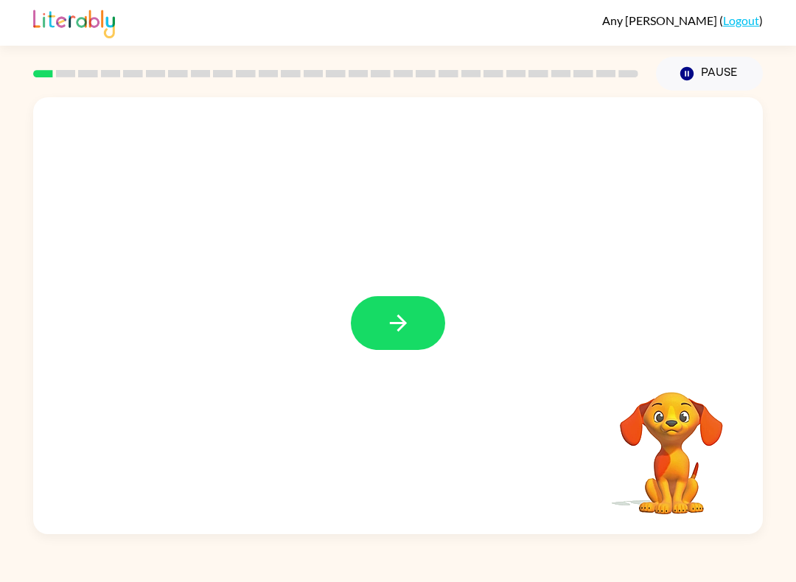
click at [410, 327] on icon "button" at bounding box center [399, 323] width 26 height 26
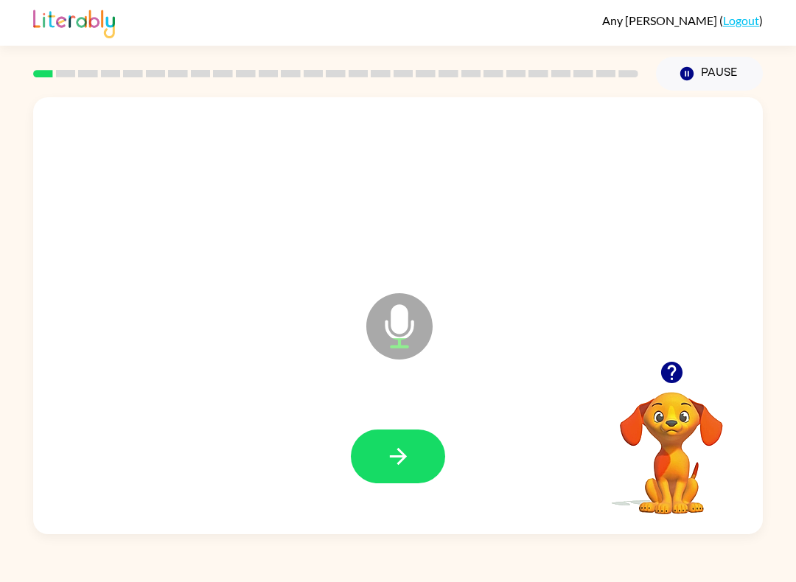
click at [422, 459] on button "button" at bounding box center [398, 457] width 94 height 54
click at [433, 446] on button "button" at bounding box center [398, 457] width 94 height 54
click at [422, 455] on button "button" at bounding box center [398, 457] width 94 height 54
click at [416, 457] on button "button" at bounding box center [398, 457] width 94 height 54
click at [425, 468] on button "button" at bounding box center [398, 457] width 94 height 54
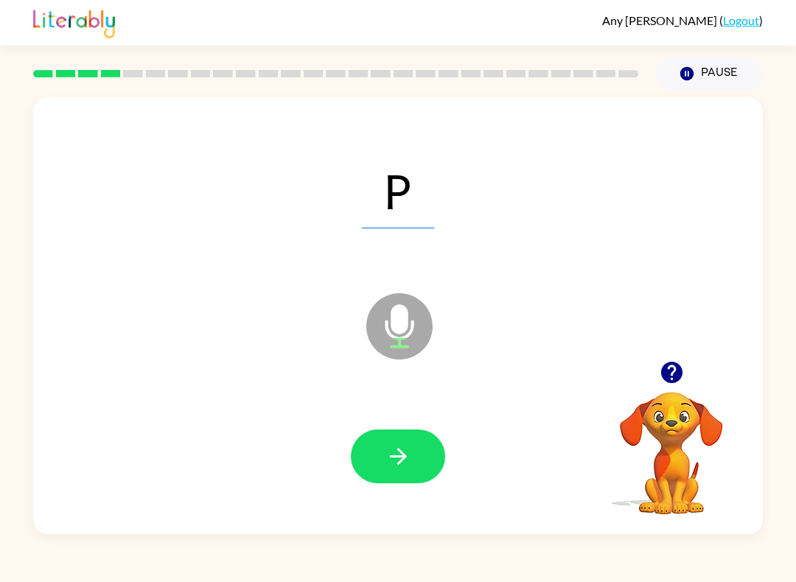
click at [428, 462] on button "button" at bounding box center [398, 457] width 94 height 54
click at [409, 446] on icon "button" at bounding box center [399, 457] width 26 height 26
click at [410, 470] on icon "button" at bounding box center [399, 457] width 26 height 26
click at [398, 467] on icon "button" at bounding box center [399, 457] width 26 height 26
click at [411, 456] on icon "button" at bounding box center [399, 457] width 26 height 26
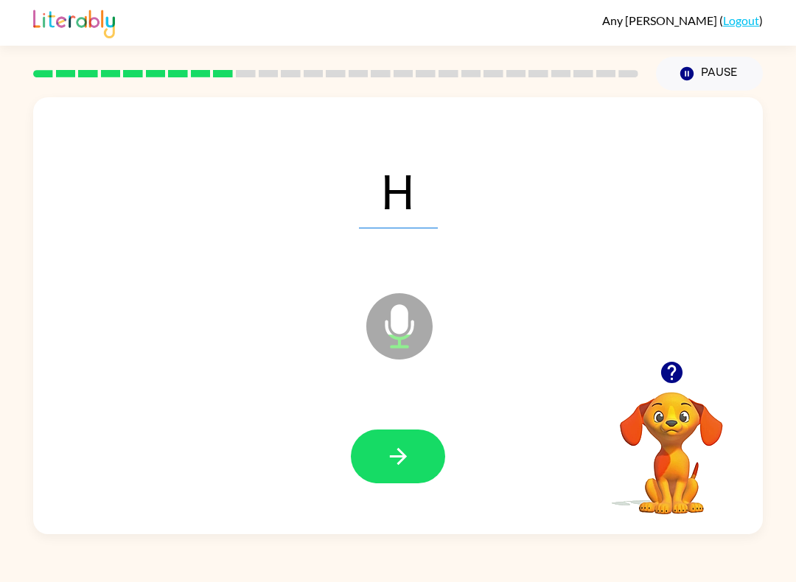
click at [411, 457] on button "button" at bounding box center [398, 457] width 94 height 54
click at [417, 467] on button "button" at bounding box center [398, 457] width 94 height 54
click at [400, 467] on icon "button" at bounding box center [399, 457] width 26 height 26
click at [735, 75] on button "Pause Pause" at bounding box center [709, 74] width 107 height 34
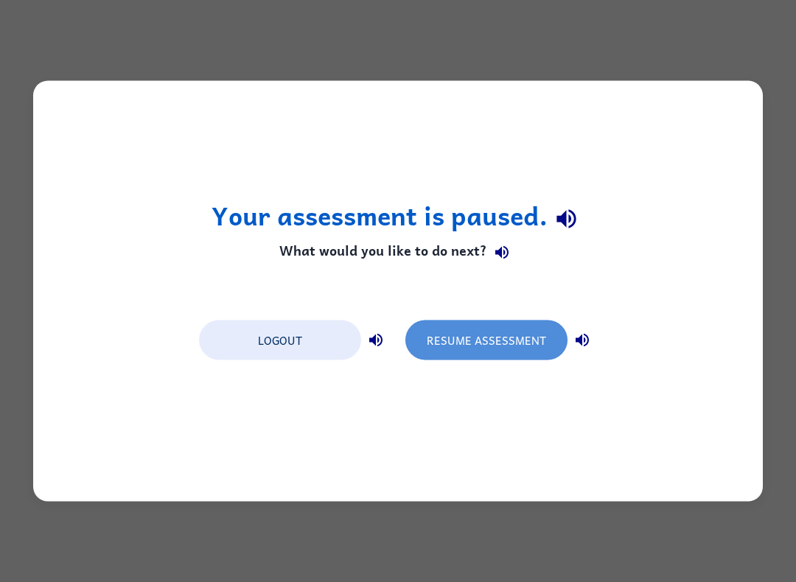
click at [492, 344] on button "Resume Assessment" at bounding box center [486, 341] width 162 height 40
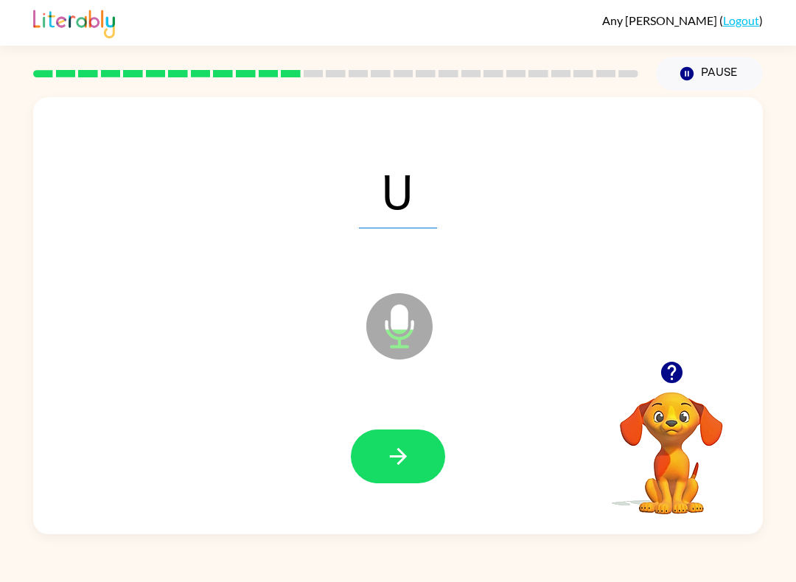
click at [408, 464] on icon "button" at bounding box center [399, 457] width 26 height 26
click at [397, 460] on icon "button" at bounding box center [399, 457] width 26 height 26
click at [405, 471] on button "button" at bounding box center [398, 457] width 94 height 54
click at [424, 466] on button "button" at bounding box center [398, 457] width 94 height 54
click at [423, 470] on button "button" at bounding box center [398, 457] width 94 height 54
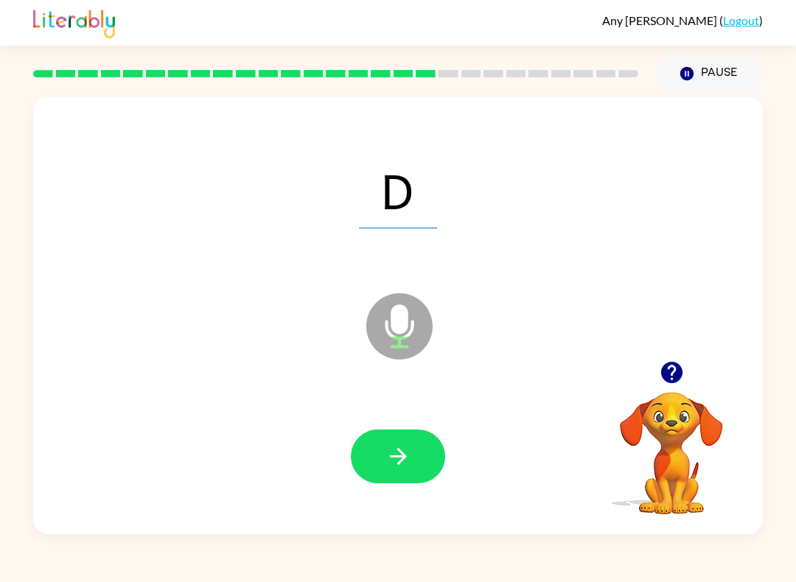
click at [397, 467] on icon "button" at bounding box center [399, 457] width 26 height 26
click at [411, 467] on icon "button" at bounding box center [399, 457] width 26 height 26
click at [433, 456] on button "button" at bounding box center [398, 457] width 94 height 54
click at [409, 468] on icon "button" at bounding box center [399, 457] width 26 height 26
click at [403, 464] on icon "button" at bounding box center [399, 457] width 26 height 26
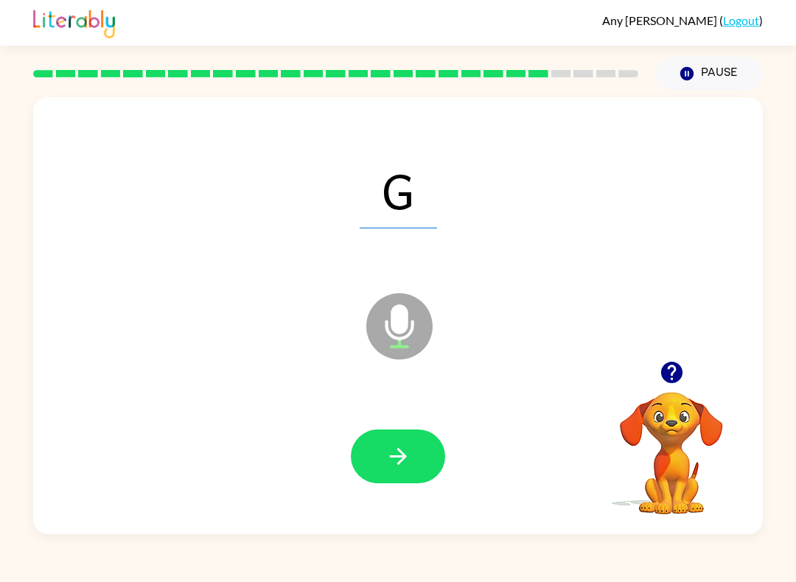
click at [396, 467] on icon "button" at bounding box center [399, 457] width 26 height 26
click at [410, 473] on button "button" at bounding box center [398, 457] width 94 height 54
click at [414, 482] on button "button" at bounding box center [398, 457] width 94 height 54
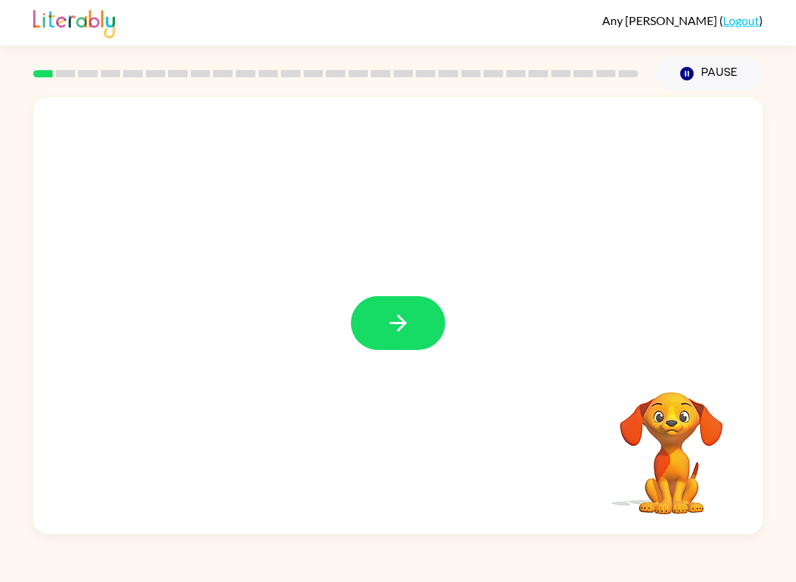
click at [383, 312] on button "button" at bounding box center [398, 323] width 94 height 54
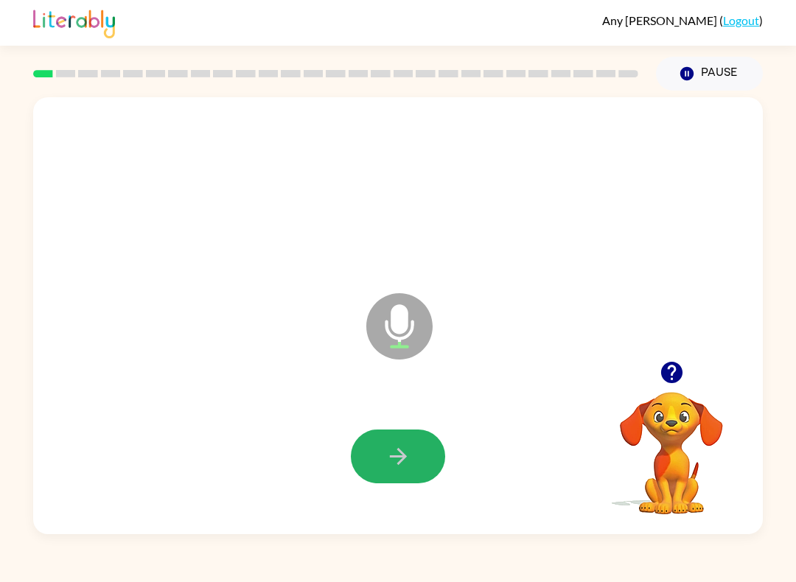
click at [408, 474] on button "button" at bounding box center [398, 457] width 94 height 54
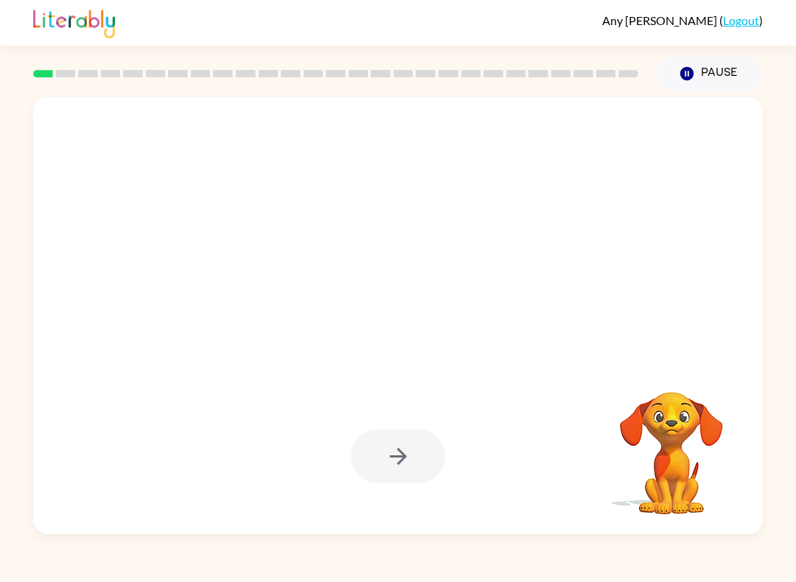
click at [700, 77] on button "Pause Pause" at bounding box center [709, 74] width 107 height 34
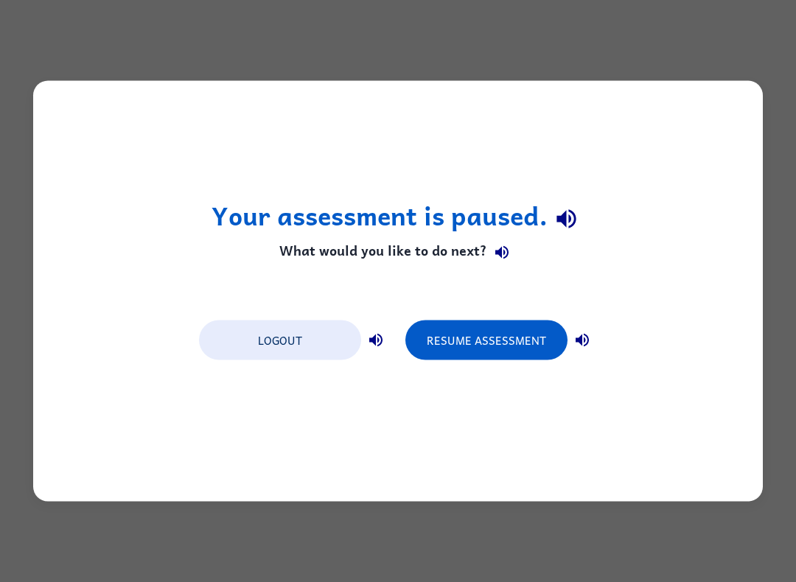
click at [297, 345] on button "Logout" at bounding box center [280, 341] width 162 height 40
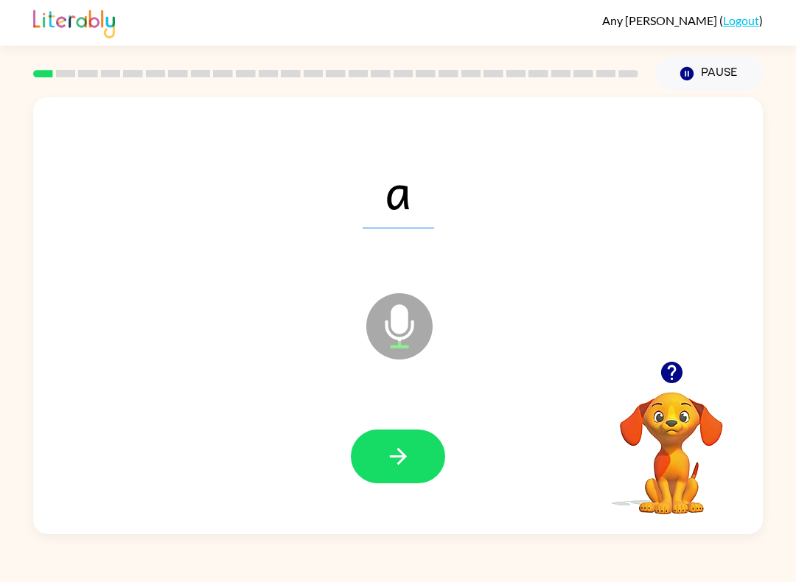
click at [718, 66] on button "Pause Pause" at bounding box center [709, 74] width 107 height 34
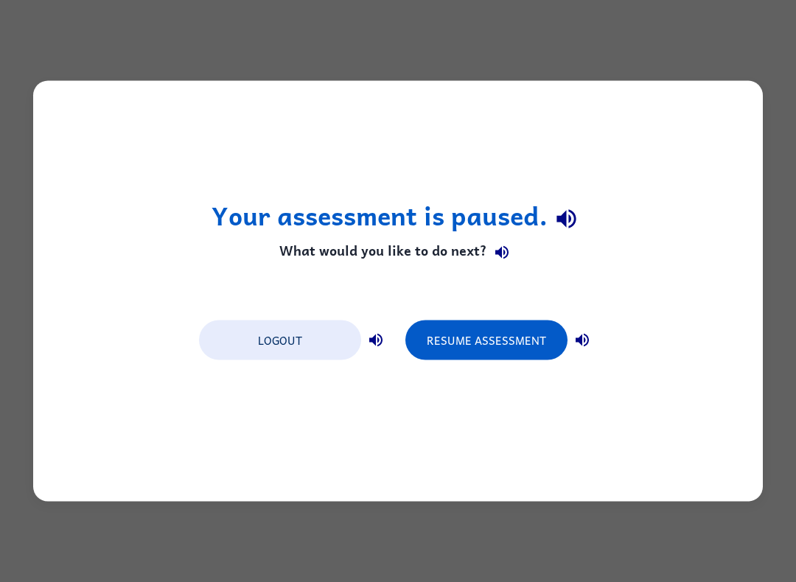
click at [495, 340] on button "Resume Assessment" at bounding box center [486, 341] width 162 height 40
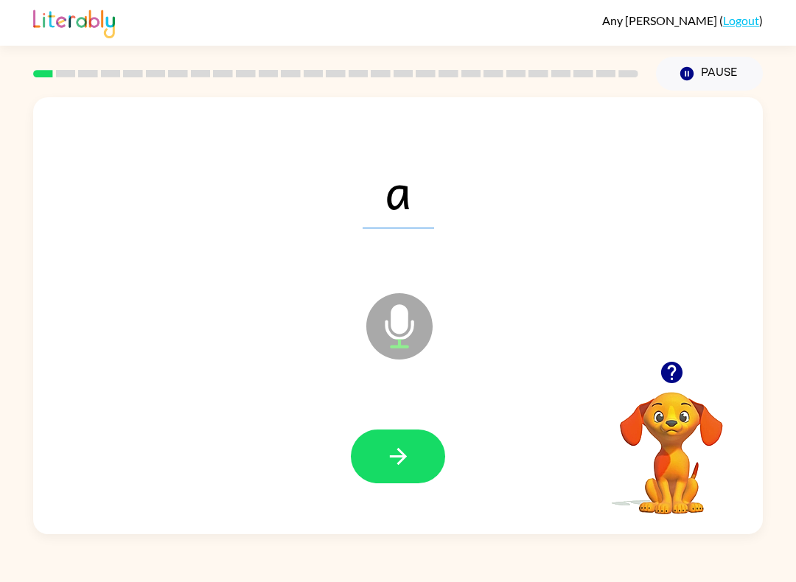
click at [394, 459] on icon "button" at bounding box center [399, 457] width 26 height 26
click at [394, 467] on icon "button" at bounding box center [399, 457] width 26 height 26
click at [404, 459] on icon "button" at bounding box center [397, 456] width 17 height 17
click at [394, 464] on icon "button" at bounding box center [399, 457] width 26 height 26
click at [386, 467] on icon "button" at bounding box center [399, 457] width 26 height 26
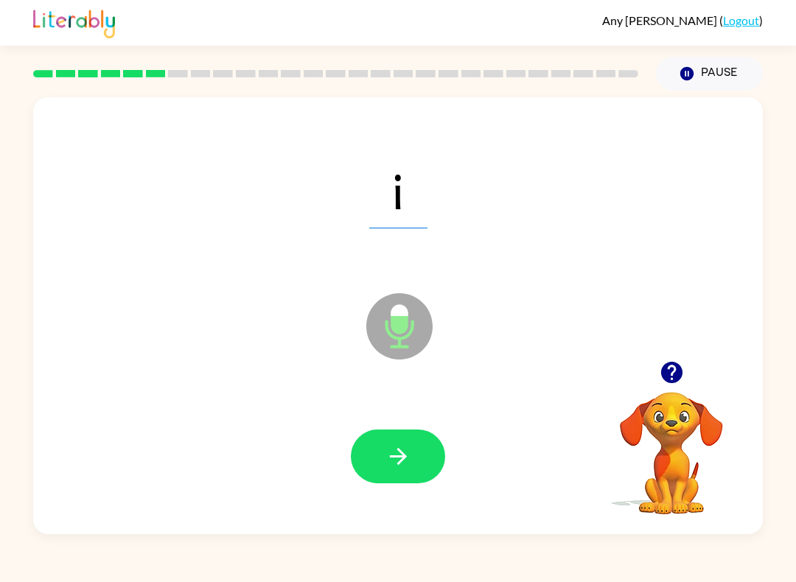
click at [391, 465] on icon "button" at bounding box center [399, 457] width 26 height 26
click at [386, 456] on icon "button" at bounding box center [399, 457] width 26 height 26
click at [391, 458] on icon "button" at bounding box center [397, 456] width 17 height 17
click at [397, 460] on icon "button" at bounding box center [399, 457] width 26 height 26
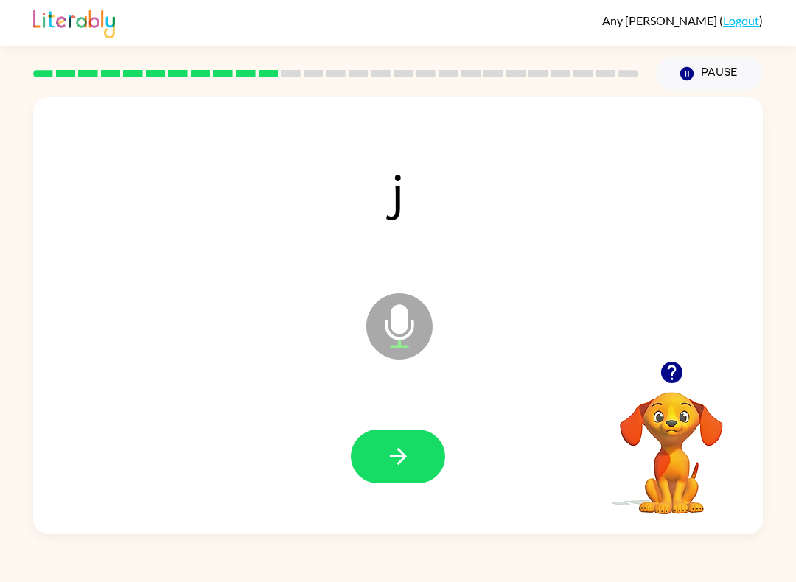
click at [377, 458] on button "button" at bounding box center [398, 457] width 94 height 54
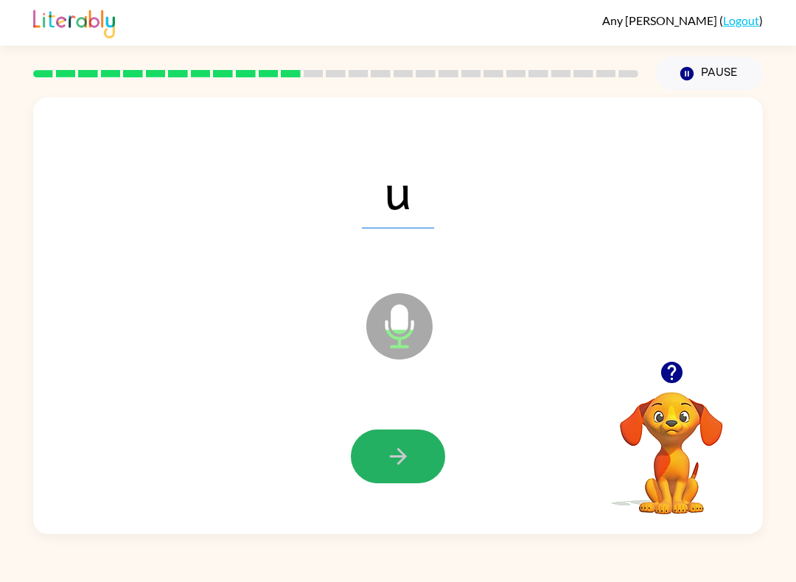
click at [398, 450] on icon "button" at bounding box center [397, 456] width 17 height 17
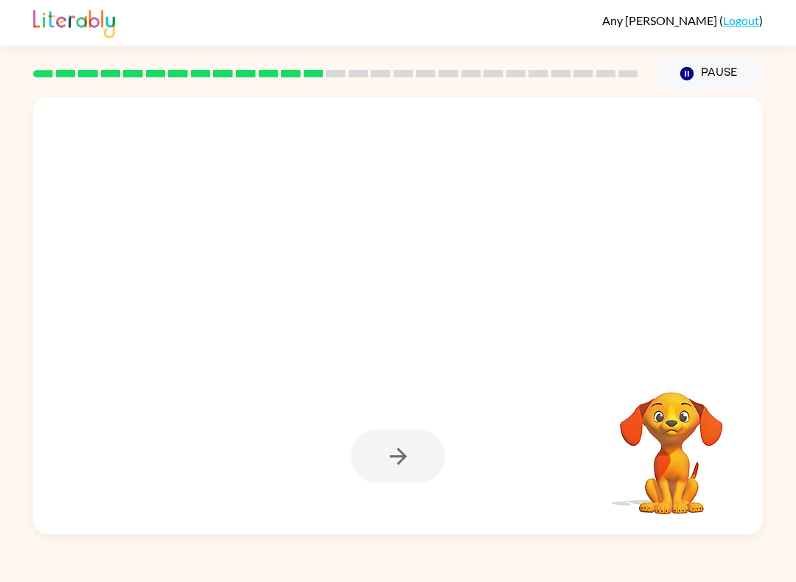
click at [716, 67] on button "Pause Pause" at bounding box center [709, 74] width 107 height 34
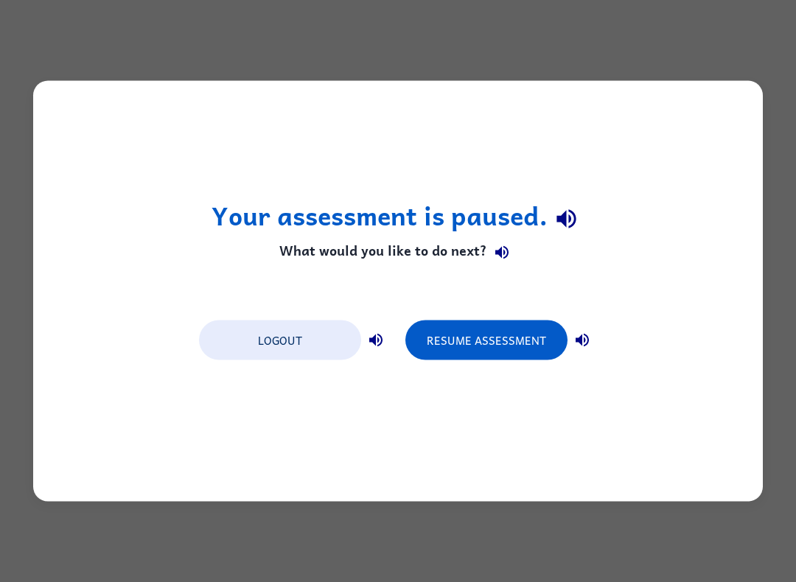
click at [489, 347] on button "Resume Assessment" at bounding box center [486, 341] width 162 height 40
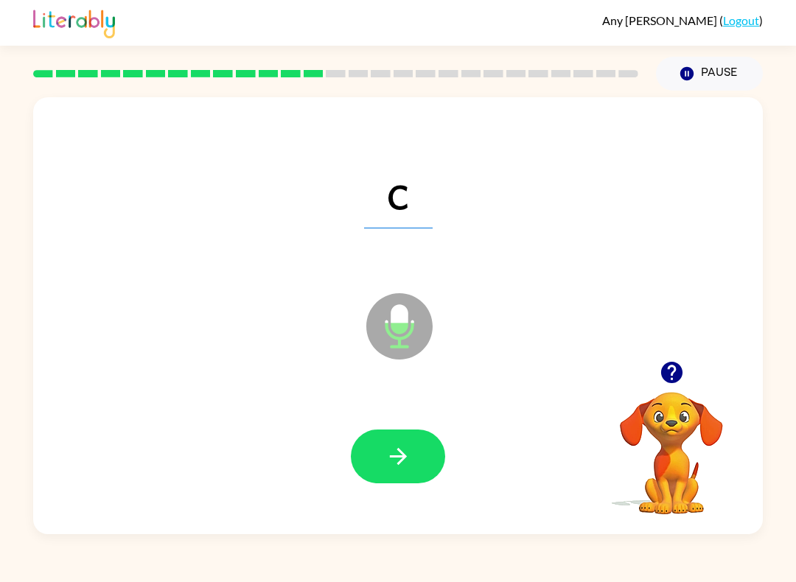
click at [380, 461] on button "button" at bounding box center [398, 457] width 94 height 54
click at [391, 455] on icon "button" at bounding box center [399, 457] width 26 height 26
click at [396, 450] on icon "button" at bounding box center [399, 457] width 26 height 26
click at [711, 74] on button "Pause Pause" at bounding box center [709, 74] width 107 height 34
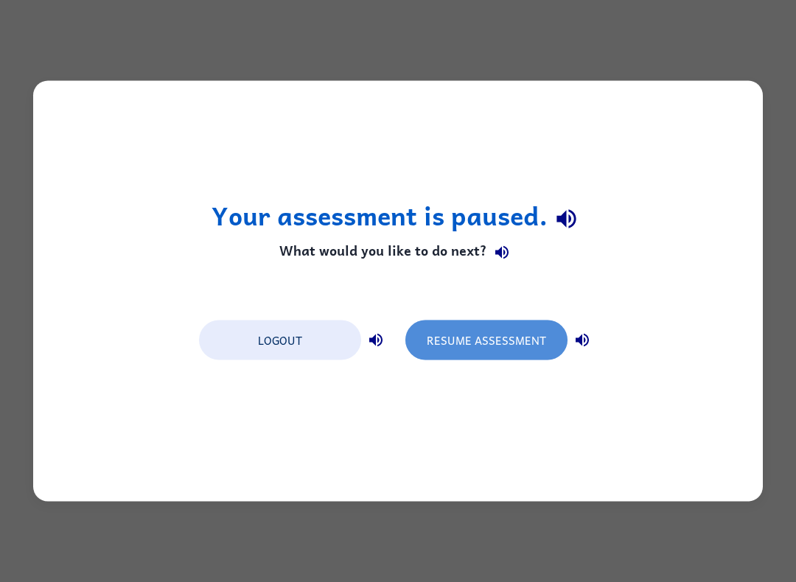
click at [487, 337] on button "Resume Assessment" at bounding box center [486, 341] width 162 height 40
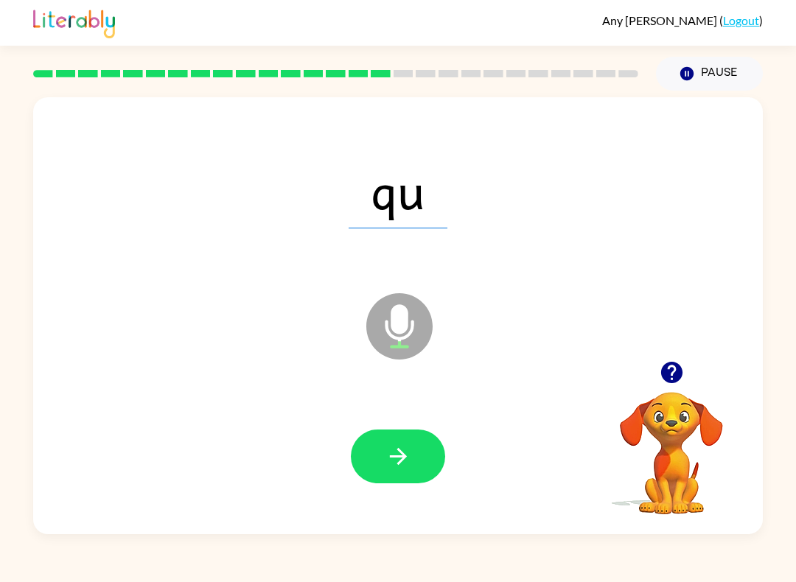
click at [700, 72] on button "Pause Pause" at bounding box center [709, 74] width 107 height 34
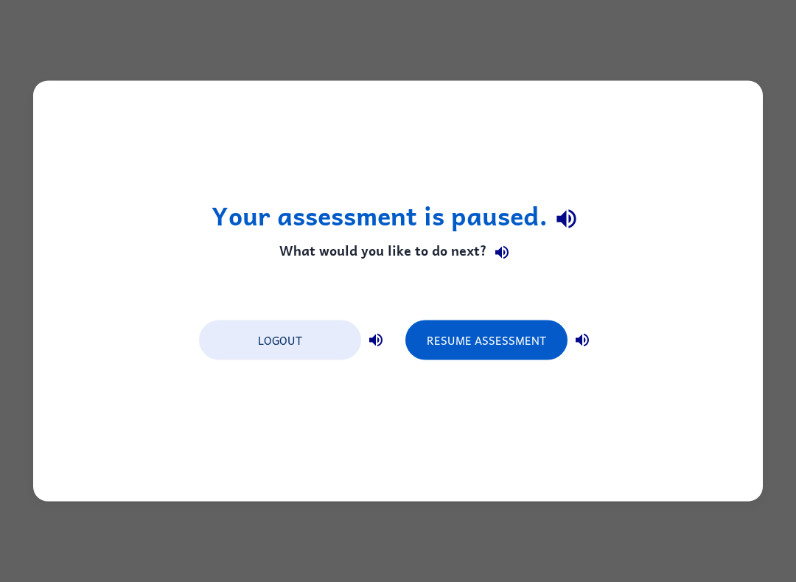
click at [503, 335] on button "Resume Assessment" at bounding box center [486, 341] width 162 height 40
click at [492, 351] on button "Resume Assessment" at bounding box center [486, 341] width 162 height 40
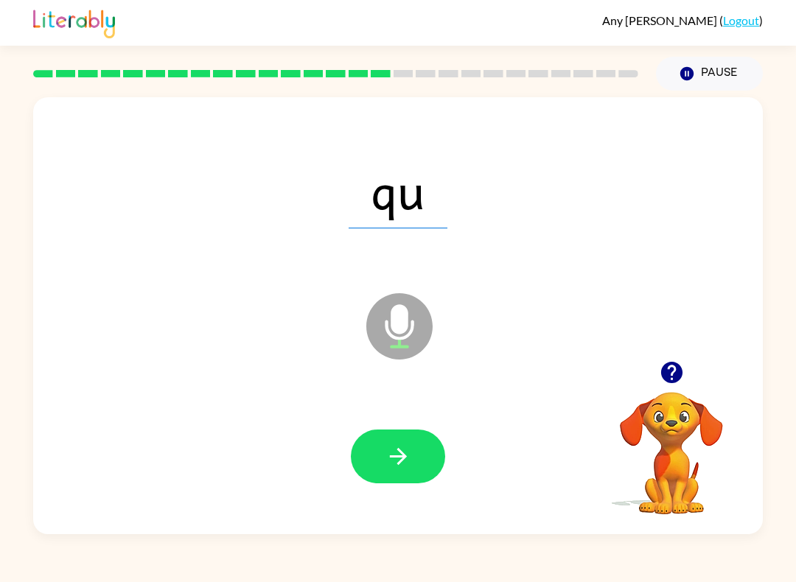
click at [397, 456] on icon "button" at bounding box center [399, 457] width 26 height 26
click at [394, 459] on icon "button" at bounding box center [399, 457] width 26 height 26
click at [373, 459] on button "button" at bounding box center [398, 457] width 94 height 54
click at [401, 457] on icon "button" at bounding box center [397, 456] width 17 height 17
click at [372, 465] on button "button" at bounding box center [398, 457] width 94 height 54
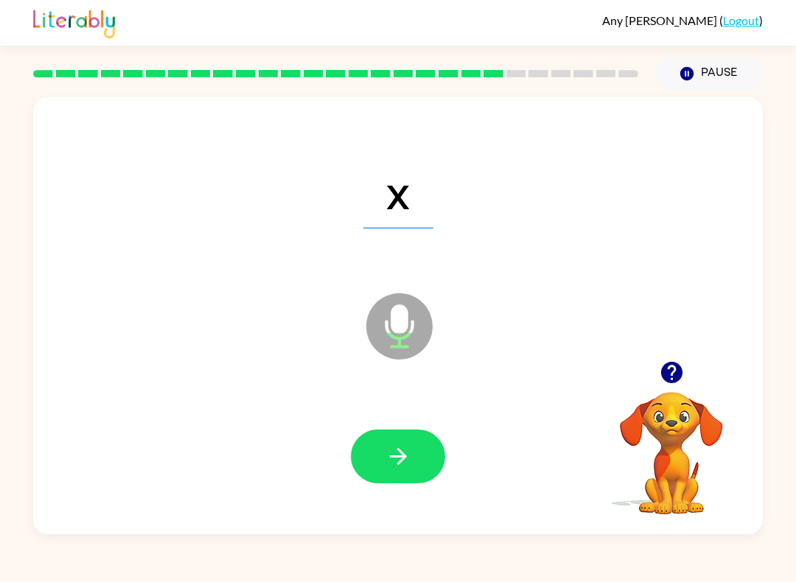
click at [387, 468] on icon "button" at bounding box center [399, 457] width 26 height 26
click at [381, 461] on button "button" at bounding box center [398, 457] width 94 height 54
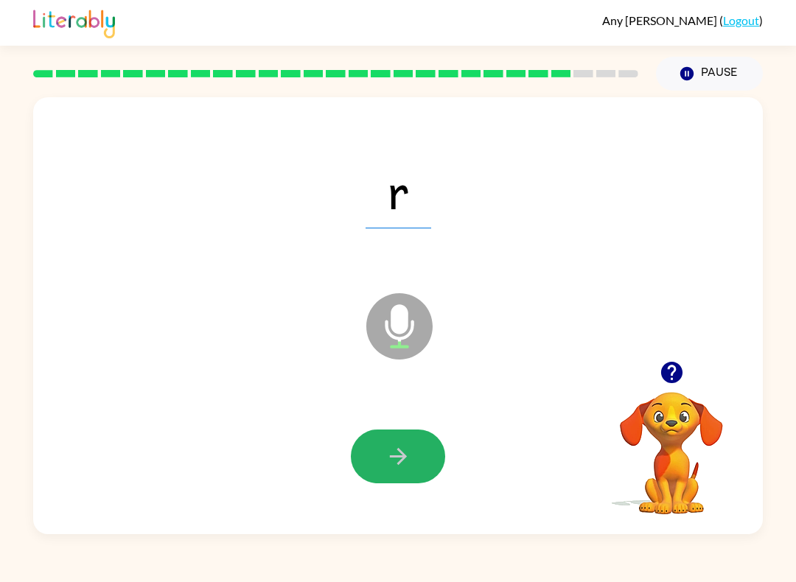
click at [401, 478] on button "button" at bounding box center [398, 457] width 94 height 54
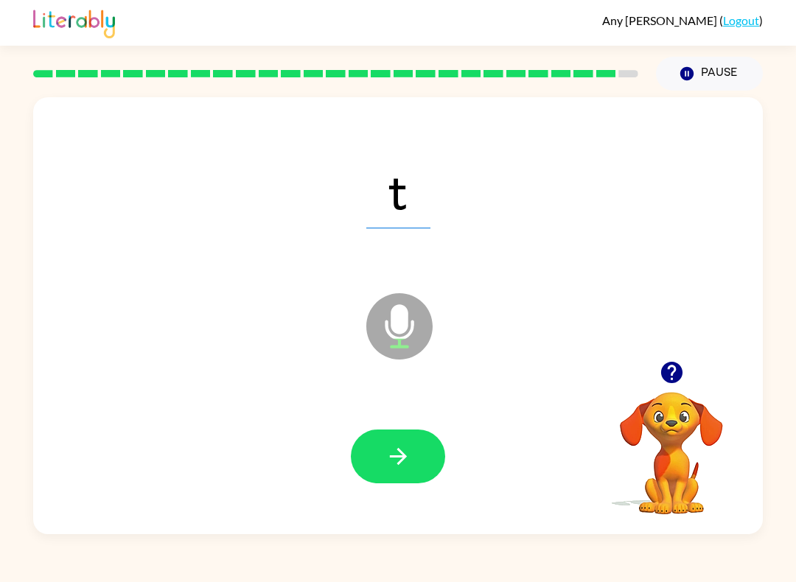
click at [391, 455] on icon "button" at bounding box center [399, 457] width 26 height 26
